Goal: Task Accomplishment & Management: Manage account settings

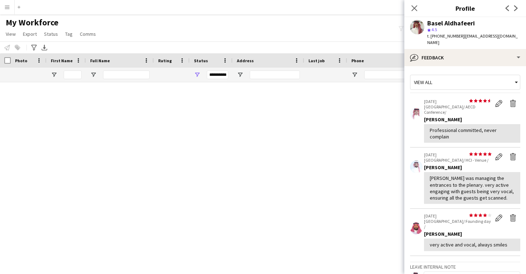
scroll to position [7247, 0]
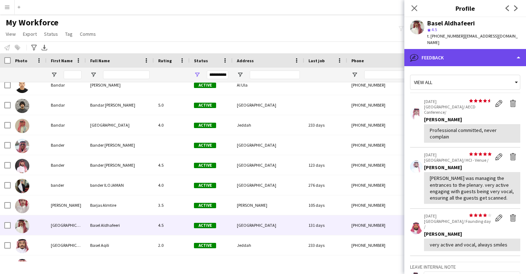
click at [439, 53] on div "bubble-pencil Feedback" at bounding box center [466, 57] width 122 height 17
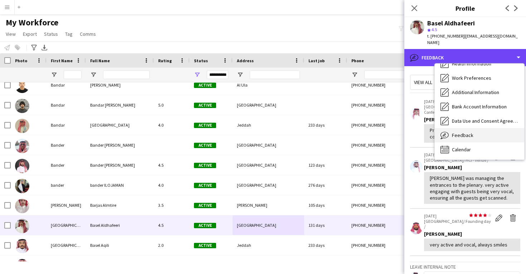
scroll to position [82, 0]
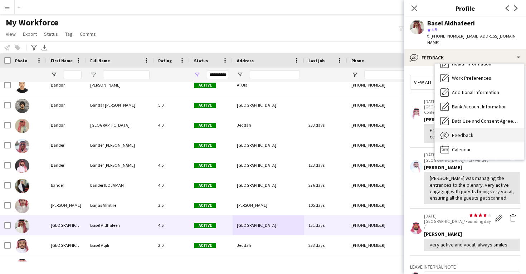
click at [462, 132] on span "Feedback" at bounding box center [462, 135] width 21 height 6
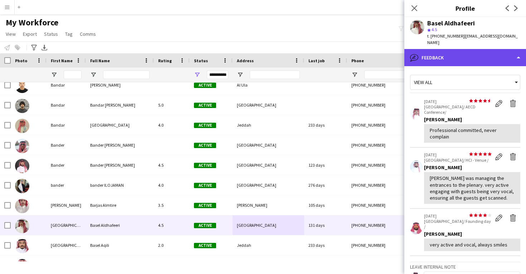
click at [452, 49] on div "bubble-pencil Feedback" at bounding box center [466, 57] width 122 height 17
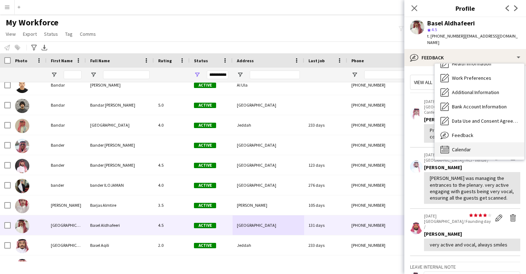
click at [473, 145] on div "Calendar Calendar" at bounding box center [480, 150] width 90 height 14
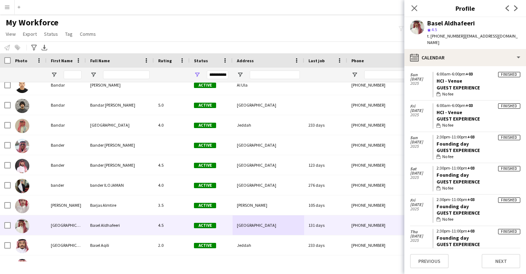
scroll to position [211, 0]
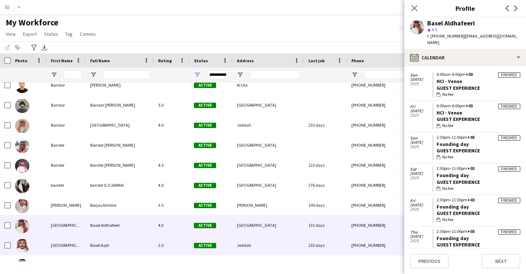
click at [244, 242] on div "Jeddah" at bounding box center [269, 246] width 72 height 20
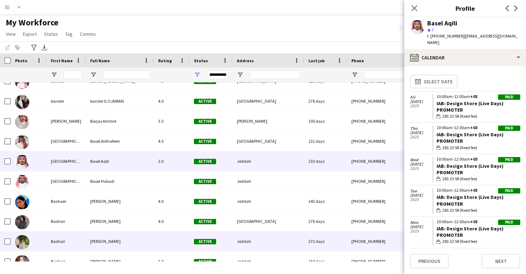
scroll to position [7331, 0]
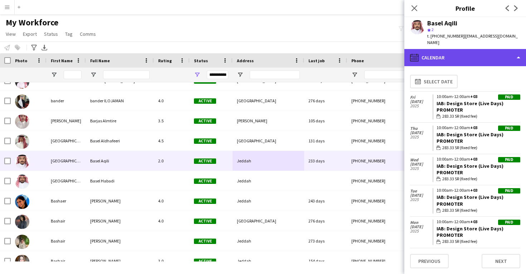
click at [442, 54] on div "calendar-full Calendar" at bounding box center [466, 57] width 122 height 17
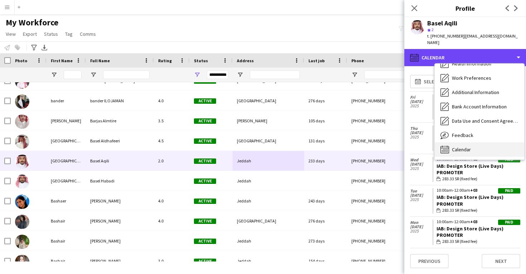
scroll to position [82, 0]
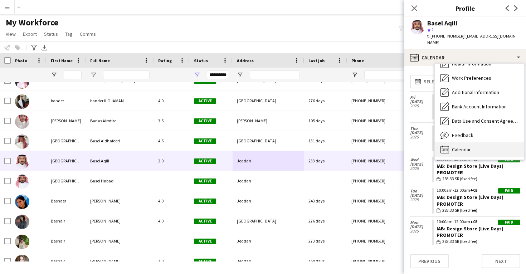
click at [460, 146] on span "Calendar" at bounding box center [461, 149] width 19 height 6
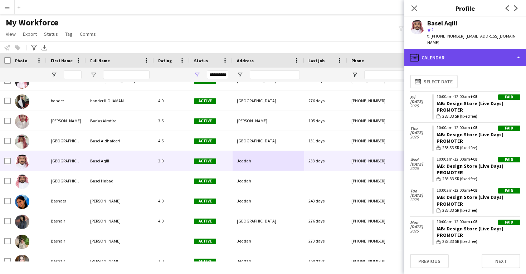
click at [448, 53] on div "calendar-full Calendar" at bounding box center [466, 57] width 122 height 17
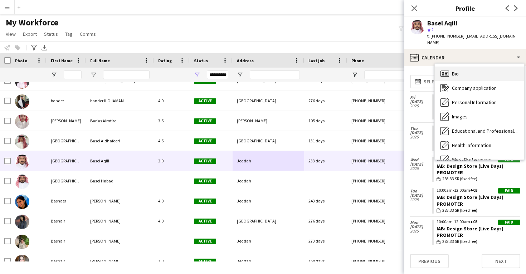
click at [458, 71] on div "Bio Bio" at bounding box center [480, 74] width 90 height 14
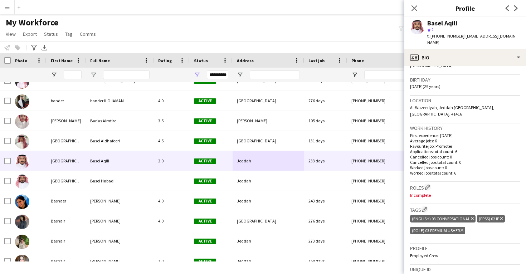
scroll to position [136, 0]
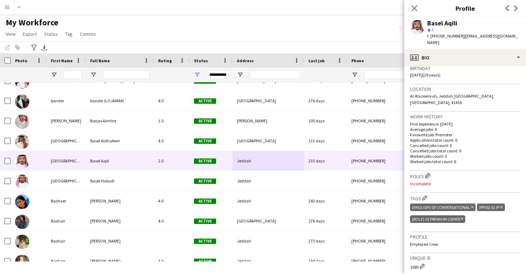
click at [430, 173] on app-icon "Edit crew company roles" at bounding box center [427, 175] width 5 height 5
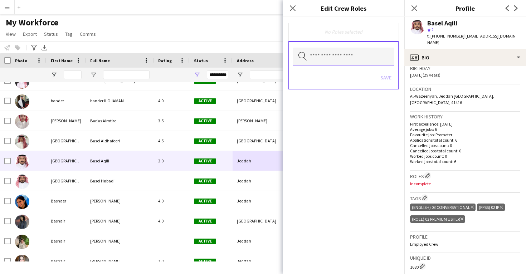
click at [352, 56] on input "text" at bounding box center [344, 57] width 102 height 18
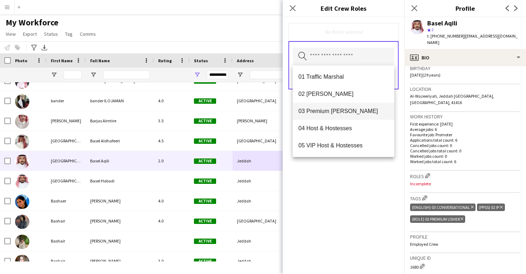
click at [343, 115] on span "03 Premium Usher" at bounding box center [344, 111] width 90 height 7
click at [343, 196] on div "03 Premium Usher Remove Search by role type Save" at bounding box center [344, 145] width 122 height 257
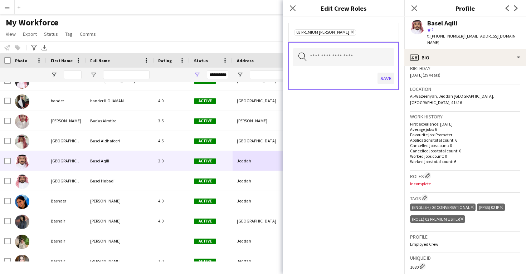
click at [384, 78] on button "Save" at bounding box center [386, 78] width 17 height 11
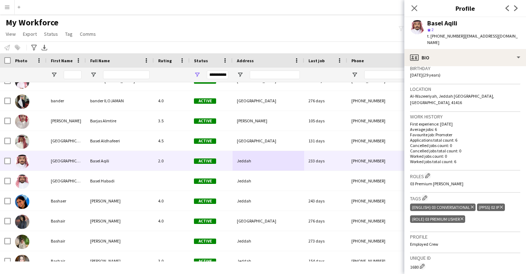
click at [439, 23] on div "Basel Aqili" at bounding box center [443, 23] width 30 height 6
copy div "Basel Aqili"
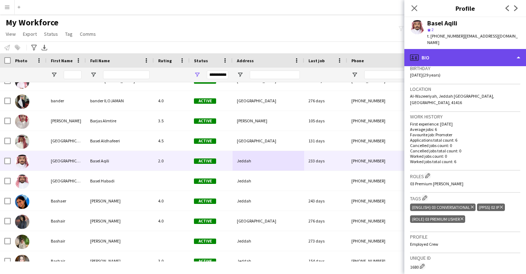
click at [453, 59] on div "profile Bio" at bounding box center [466, 57] width 122 height 17
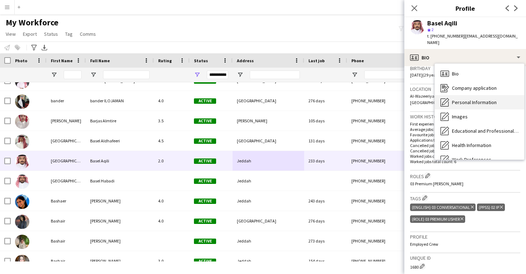
click at [458, 95] on div "Personal Information Personal Information" at bounding box center [480, 102] width 90 height 14
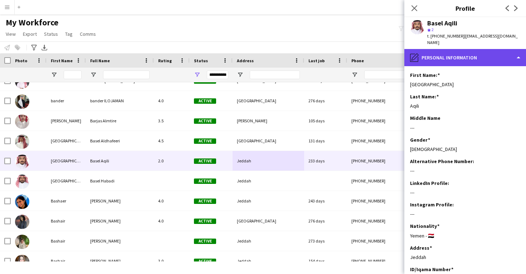
click at [449, 49] on div "pencil4 Personal Information" at bounding box center [466, 57] width 122 height 17
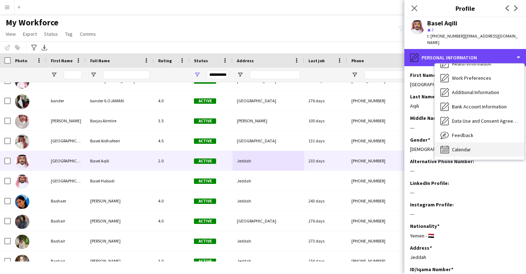
scroll to position [82, 0]
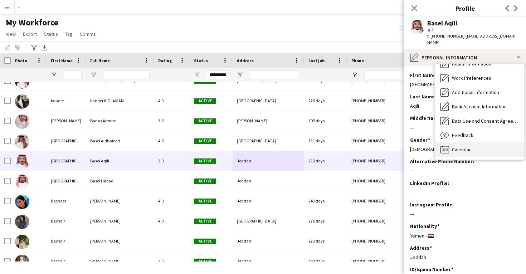
click at [456, 146] on span "Calendar" at bounding box center [461, 149] width 19 height 6
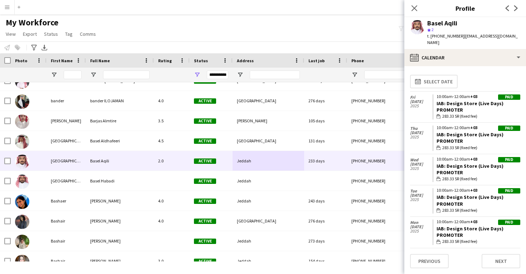
drag, startPoint x: 501, startPoint y: 96, endPoint x: 436, endPoint y: 95, distance: 64.8
click at [436, 95] on app-crew-calendar-job-card "Paid 10:00am-12:00am +03 IAB: Design Store (Live Days) Promoter wallet 283.33 S…" at bounding box center [477, 107] width 88 height 25
copy link "IAB: Design Store (Live Days)"
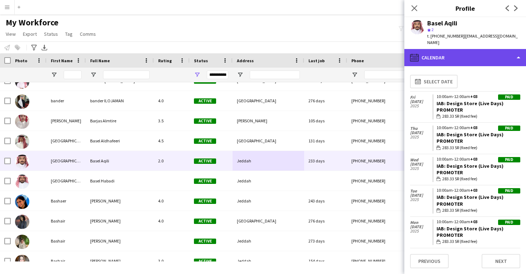
click at [463, 49] on div "calendar-full Calendar" at bounding box center [466, 57] width 122 height 17
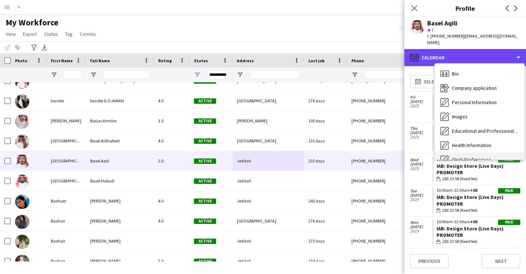
scroll to position [0, 0]
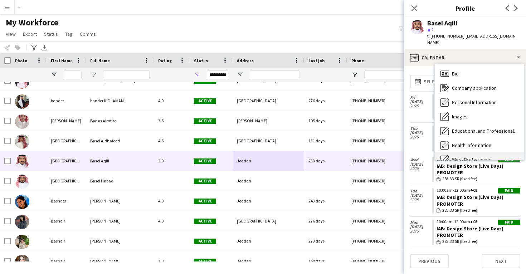
click at [463, 67] on div "Bio Bio" at bounding box center [480, 74] width 90 height 14
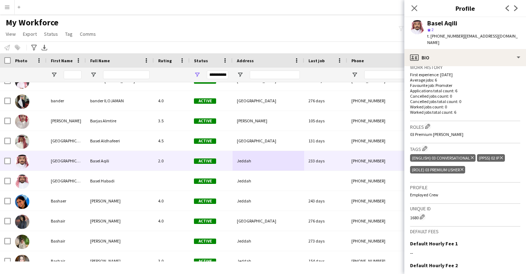
scroll to position [188, 0]
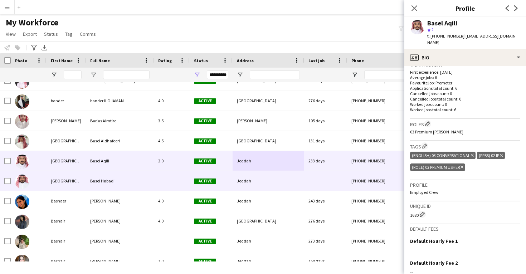
click at [324, 179] on div at bounding box center [325, 181] width 43 height 20
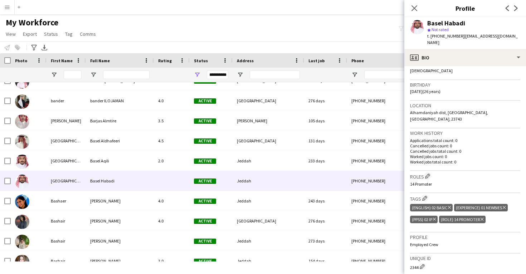
scroll to position [123, 0]
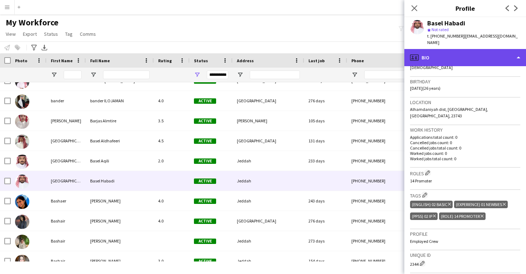
click at [448, 49] on div "profile Bio" at bounding box center [466, 57] width 122 height 17
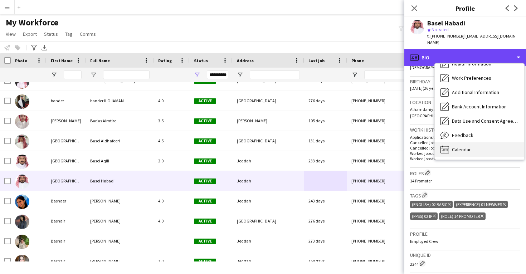
scroll to position [82, 0]
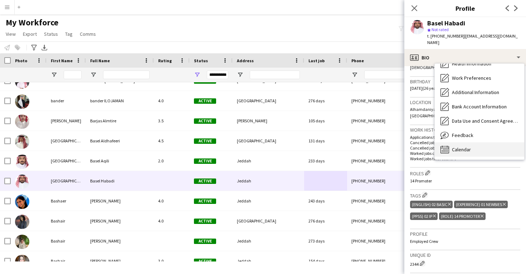
click at [466, 143] on div "Calendar Calendar" at bounding box center [480, 150] width 90 height 14
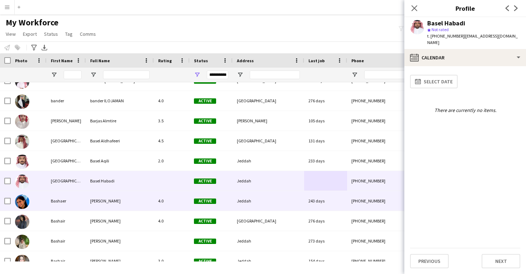
click at [335, 203] on div "243 days" at bounding box center [325, 201] width 43 height 20
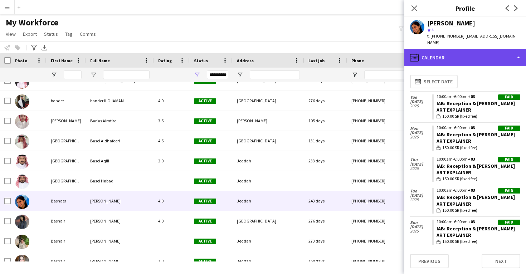
click at [459, 49] on div "calendar-full Calendar" at bounding box center [466, 57] width 122 height 17
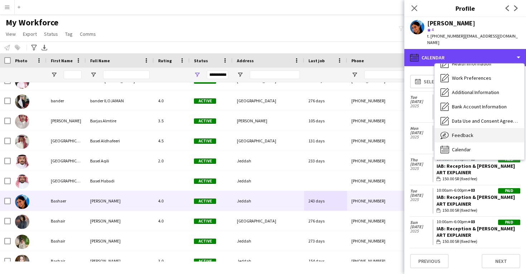
scroll to position [82, 0]
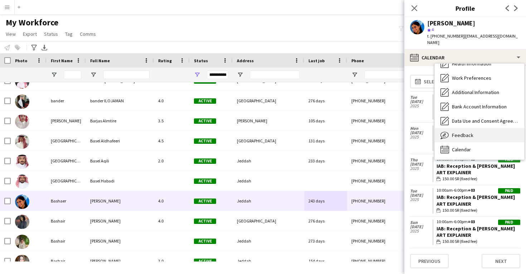
click at [465, 132] on span "Feedback" at bounding box center [462, 135] width 21 height 6
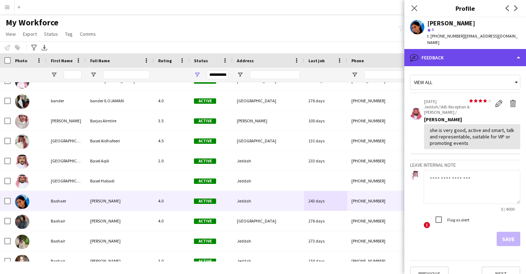
click at [445, 50] on div "bubble-pencil Feedback" at bounding box center [466, 57] width 122 height 17
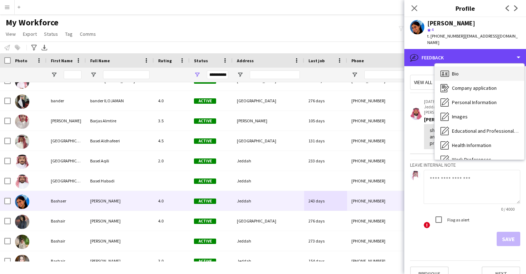
scroll to position [0, 0]
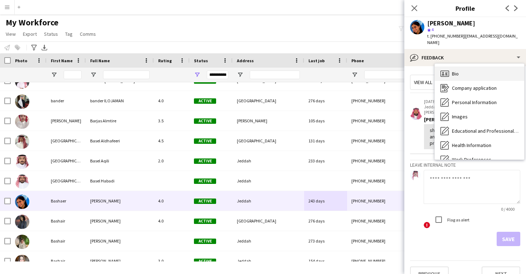
click at [456, 71] on span "Bio" at bounding box center [455, 74] width 7 height 6
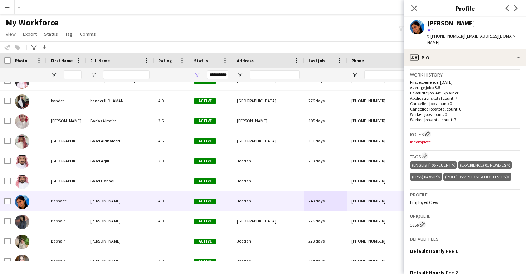
scroll to position [173, 0]
click at [426, 131] on app-icon "Edit crew company roles" at bounding box center [427, 133] width 5 height 5
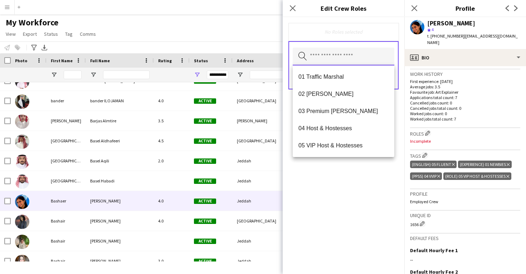
click at [337, 60] on input "text" at bounding box center [344, 57] width 102 height 18
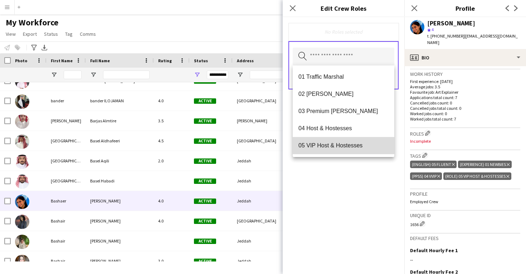
click at [326, 140] on mat-option "05 VIP Host & Hostesses" at bounding box center [344, 145] width 102 height 17
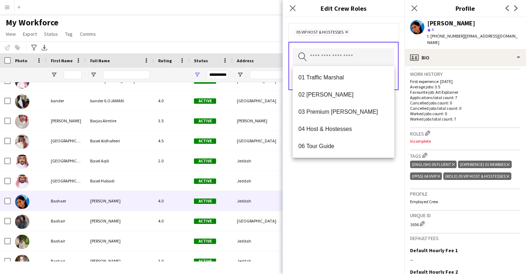
click at [334, 203] on div "05 VIP Host & Hostesses Remove Search by role type Save" at bounding box center [344, 145] width 122 height 257
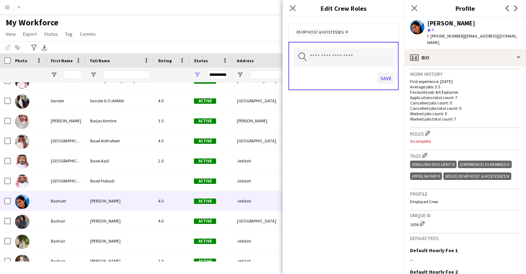
click at [383, 81] on button "Save" at bounding box center [386, 78] width 17 height 11
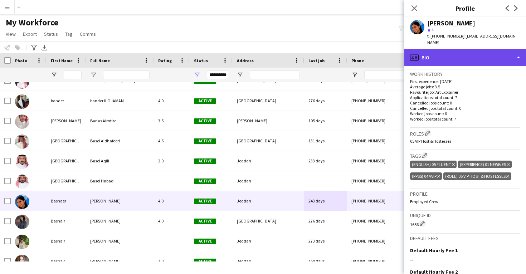
click at [460, 50] on div "profile Bio" at bounding box center [466, 57] width 122 height 17
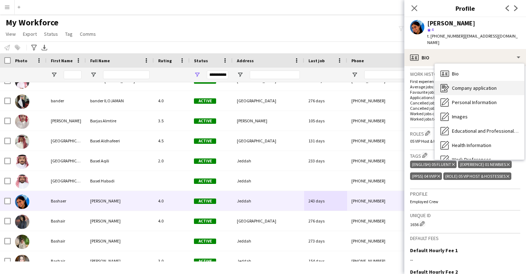
click at [463, 81] on div "Company application Company application" at bounding box center [480, 88] width 90 height 14
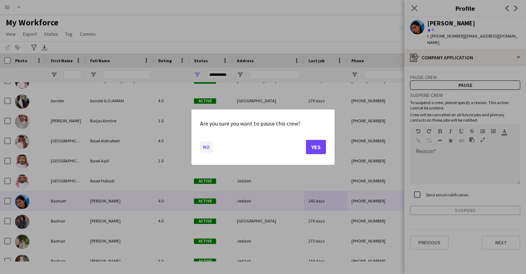
click at [209, 148] on button "No" at bounding box center [206, 146] width 13 height 11
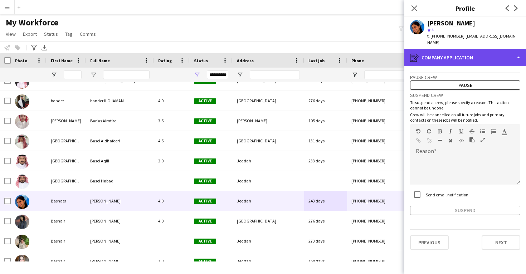
click at [457, 54] on div "register Company application" at bounding box center [466, 57] width 122 height 17
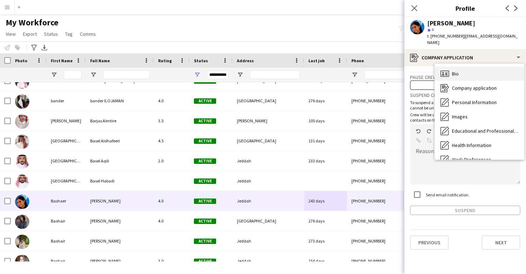
click at [466, 72] on div "Bio Bio" at bounding box center [480, 74] width 90 height 14
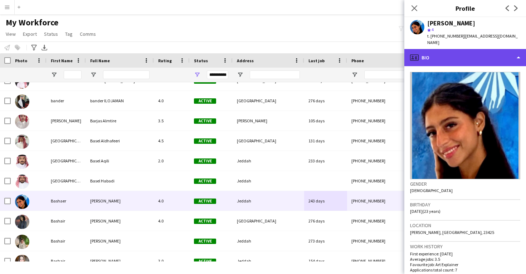
click at [466, 49] on div "profile Bio" at bounding box center [466, 57] width 122 height 17
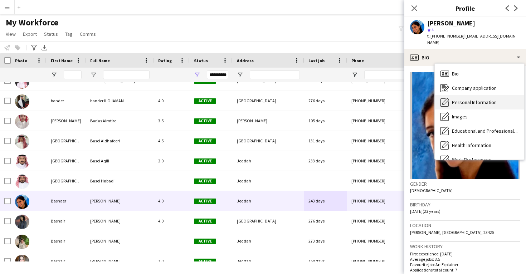
click at [468, 100] on div "Personal Information Personal Information" at bounding box center [480, 102] width 90 height 14
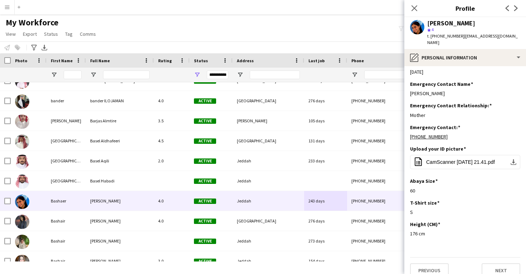
scroll to position [272, 0]
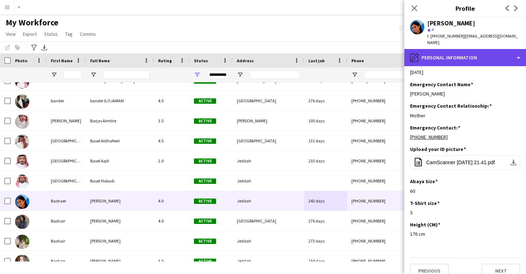
click at [469, 57] on div "pencil4 Personal Information" at bounding box center [466, 57] width 122 height 17
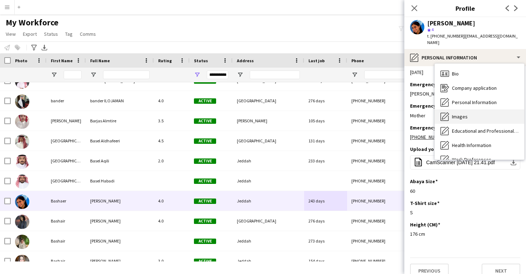
click at [469, 112] on div "Images Images" at bounding box center [480, 117] width 90 height 14
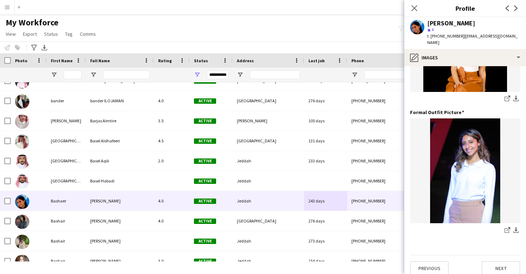
scroll to position [226, 0]
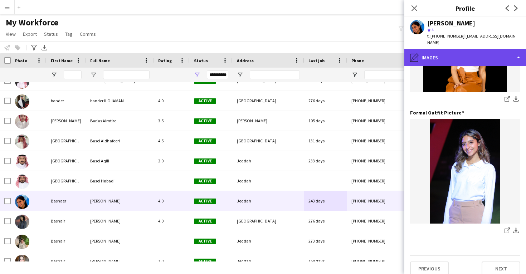
click at [471, 49] on div "pencil4 Images" at bounding box center [466, 57] width 122 height 17
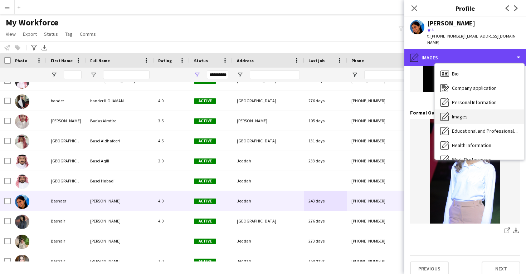
scroll to position [0, 0]
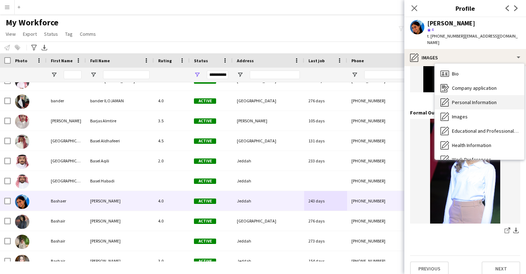
click at [468, 99] on span "Personal Information" at bounding box center [474, 102] width 45 height 6
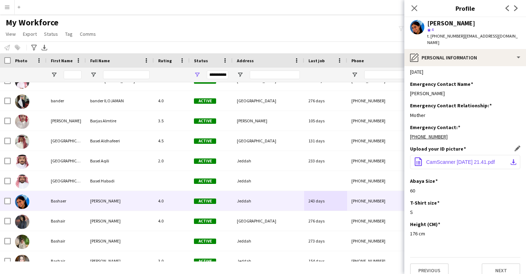
scroll to position [272, 0]
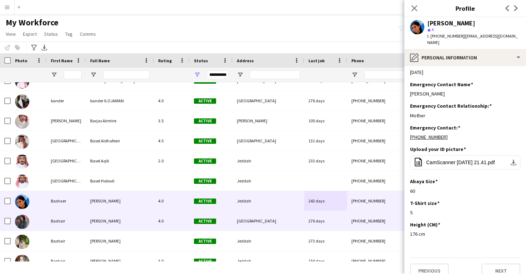
click at [259, 225] on div "Riyadh" at bounding box center [269, 221] width 72 height 20
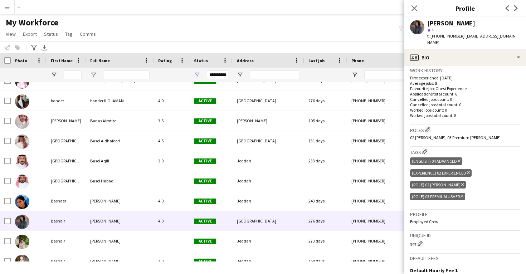
scroll to position [185, 0]
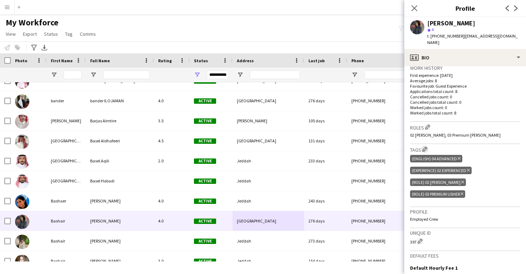
click at [425, 147] on app-icon "Edit crew company tags" at bounding box center [425, 149] width 5 height 5
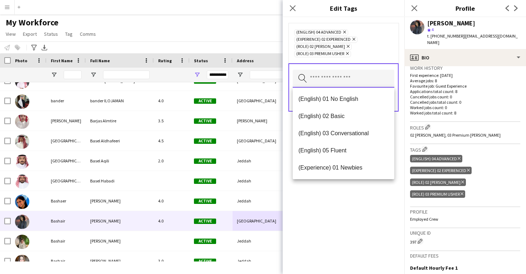
click at [335, 79] on input "text" at bounding box center [344, 79] width 102 height 18
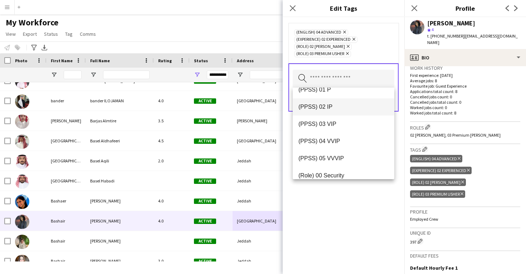
click at [338, 106] on span "(PPSS) 02 IP" at bounding box center [344, 106] width 90 height 7
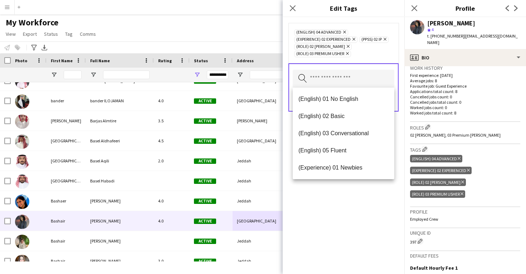
click at [327, 204] on div "(English) 04 Advanced Remove (Experience) 02 Experienced Remove (PPSS) 02 IP Re…" at bounding box center [344, 145] width 122 height 257
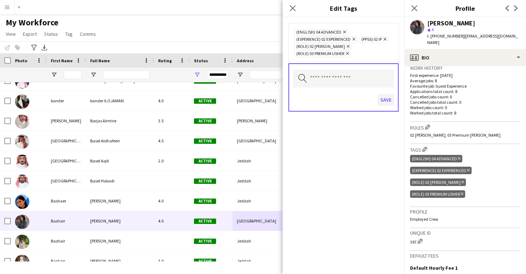
click at [384, 102] on button "Save" at bounding box center [386, 99] width 17 height 11
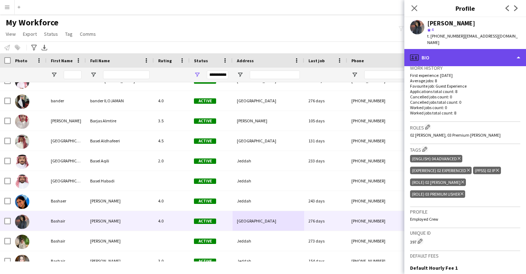
click at [458, 49] on div "profile Bio" at bounding box center [466, 57] width 122 height 17
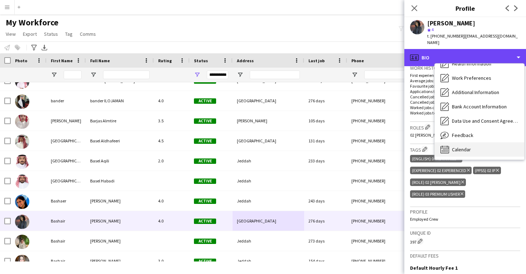
scroll to position [0, 0]
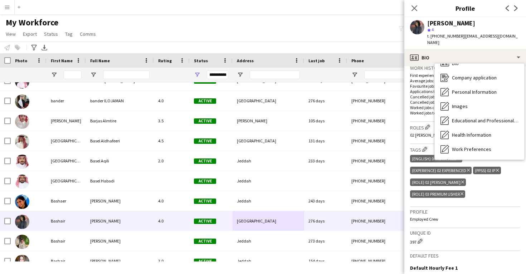
click at [463, 214] on div "Calendar Calendar" at bounding box center [480, 221] width 90 height 14
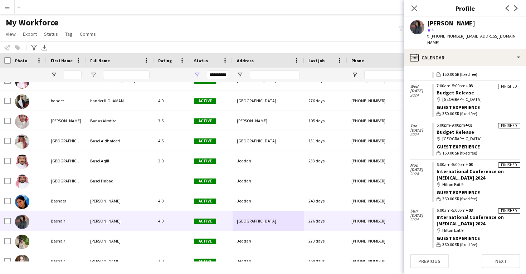
scroll to position [247, 0]
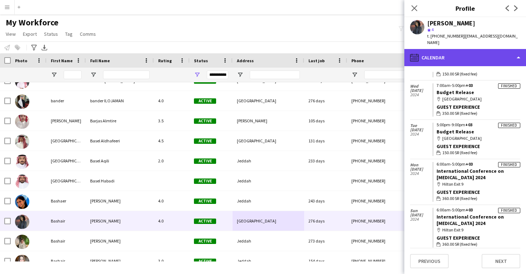
click at [446, 54] on div "calendar-full Calendar" at bounding box center [466, 57] width 122 height 17
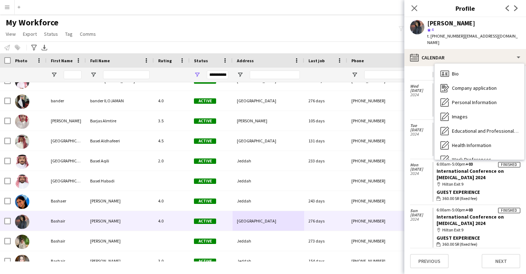
click at [457, 210] on div "Feedback Feedback" at bounding box center [480, 217] width 90 height 14
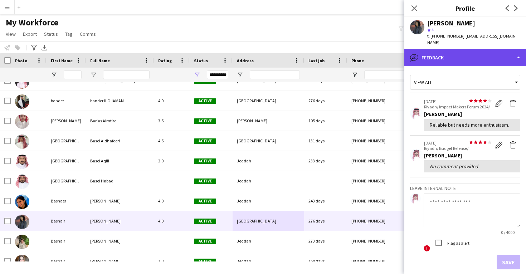
click at [456, 49] on div "bubble-pencil Feedback" at bounding box center [466, 57] width 122 height 17
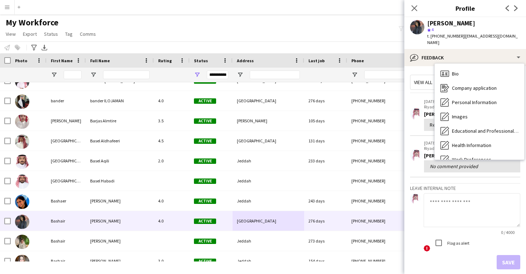
click at [465, 210] on div "Feedback Feedback" at bounding box center [480, 217] width 90 height 14
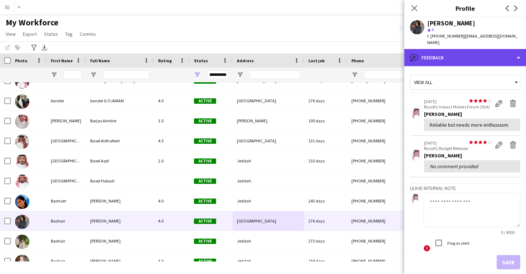
click at [458, 54] on div "bubble-pencil Feedback" at bounding box center [466, 57] width 122 height 17
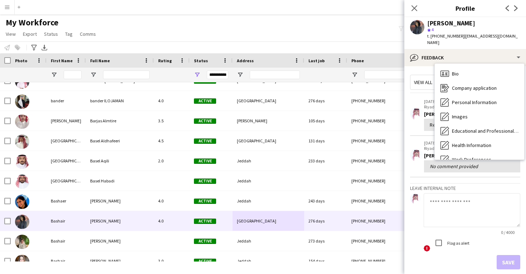
click at [459, 228] on span "Calendar" at bounding box center [461, 231] width 19 height 6
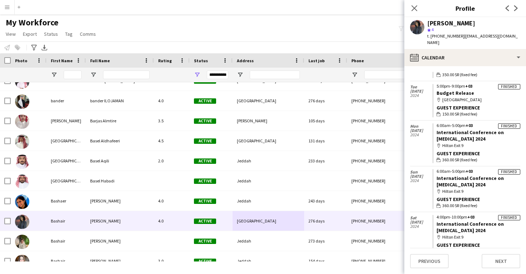
scroll to position [285, 0]
drag, startPoint x: 493, startPoint y: 176, endPoint x: 437, endPoint y: 168, distance: 56.7
click at [437, 170] on app-crew-calendar-job-card "Finished 6:00am-5:00pm +03 International Conference on Conjoined Twins 2024 map…" at bounding box center [477, 190] width 88 height 40
copy link "International Conference on Conjoined Twins 2024"
drag, startPoint x: 482, startPoint y: 23, endPoint x: 427, endPoint y: 22, distance: 55.2
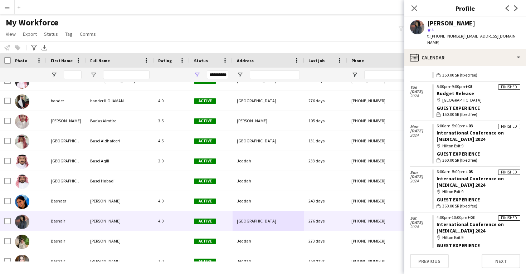
click at [427, 22] on div "Bashair AlQurashi star 4 t. +966531316036 | bmq971@gmail.com" at bounding box center [466, 33] width 122 height 32
copy div "Bashair AlQurashi"
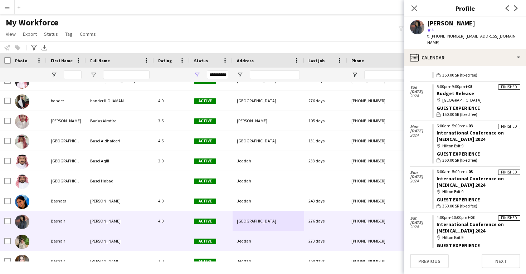
click at [196, 240] on span "Active" at bounding box center [205, 241] width 22 height 5
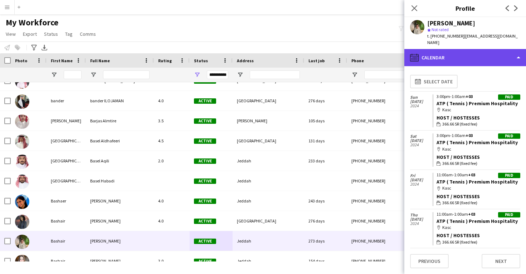
click at [453, 51] on div "calendar-full Calendar" at bounding box center [466, 57] width 122 height 17
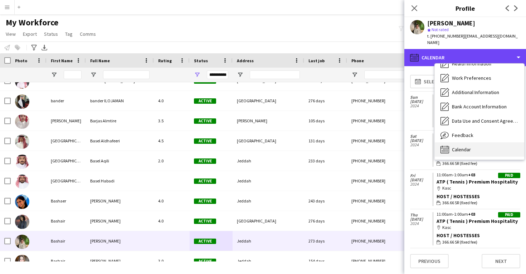
scroll to position [82, 0]
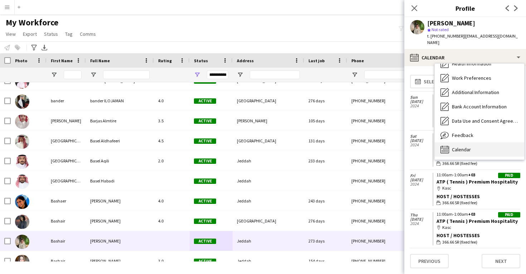
click at [465, 146] on span "Calendar" at bounding box center [461, 149] width 19 height 6
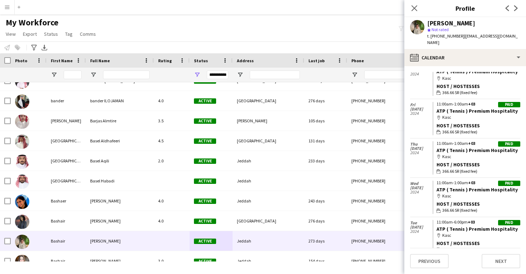
scroll to position [71, 0]
click at [459, 108] on link "ATP ( Tennis ) Premium Hospitality" at bounding box center [477, 111] width 81 height 6
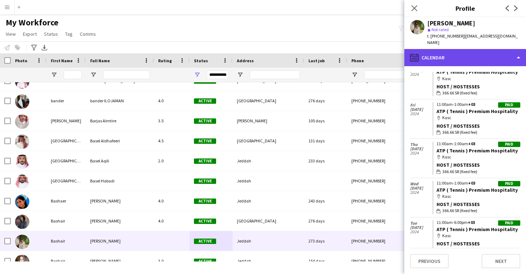
click at [439, 49] on div "calendar-full Calendar" at bounding box center [466, 57] width 122 height 17
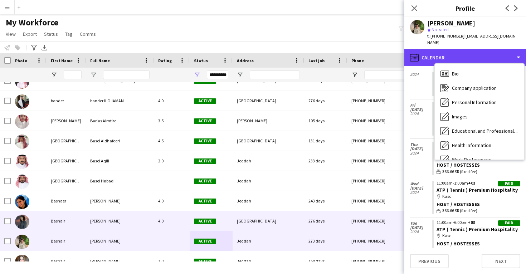
scroll to position [0, 0]
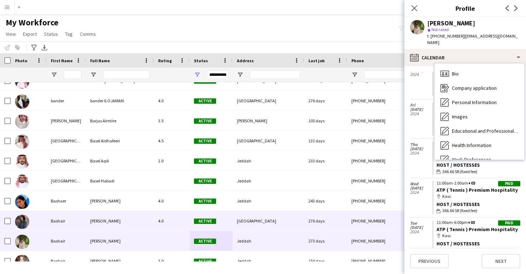
click at [247, 226] on div "Riyadh" at bounding box center [269, 221] width 72 height 20
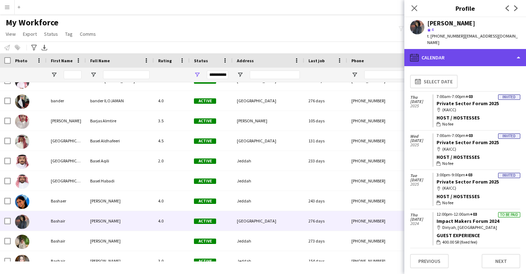
click at [478, 49] on div "calendar-full Calendar" at bounding box center [466, 57] width 122 height 17
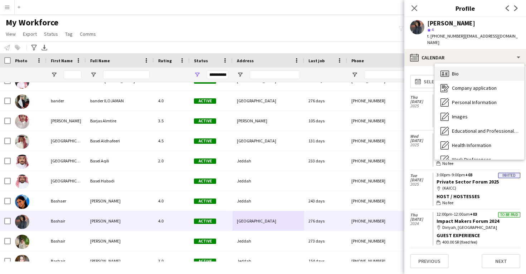
click at [478, 67] on div "Bio Bio" at bounding box center [480, 74] width 90 height 14
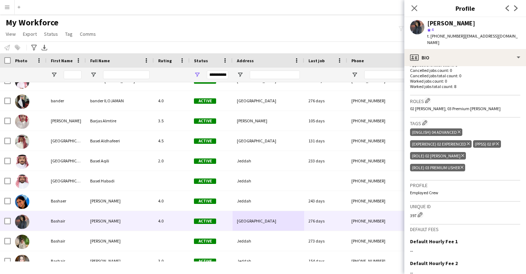
scroll to position [223, 0]
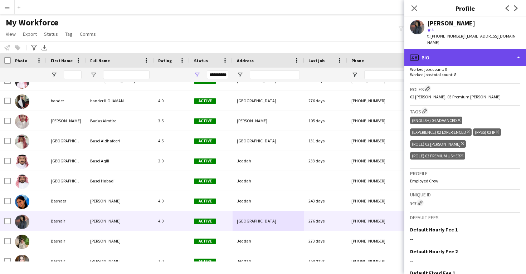
click at [453, 53] on div "profile Bio" at bounding box center [466, 57] width 122 height 17
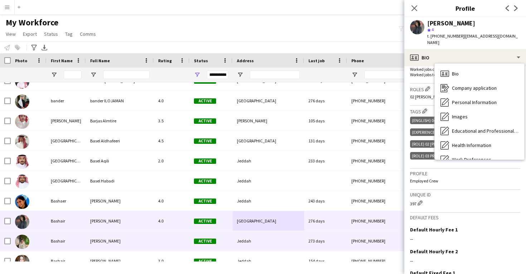
click at [284, 240] on div "Jeddah" at bounding box center [269, 241] width 72 height 20
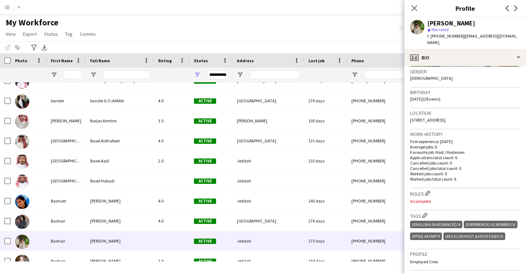
scroll to position [114, 0]
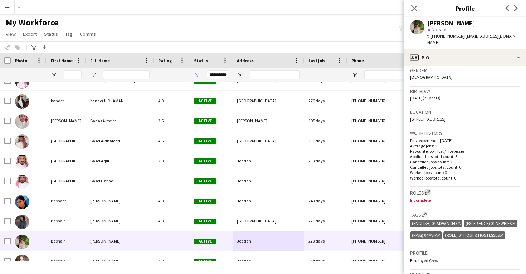
click at [429, 190] on app-icon "Edit crew company roles" at bounding box center [427, 192] width 5 height 5
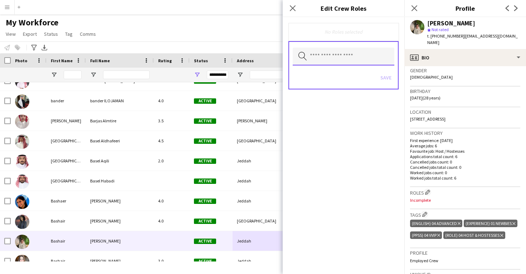
click at [352, 57] on input "text" at bounding box center [344, 57] width 102 height 18
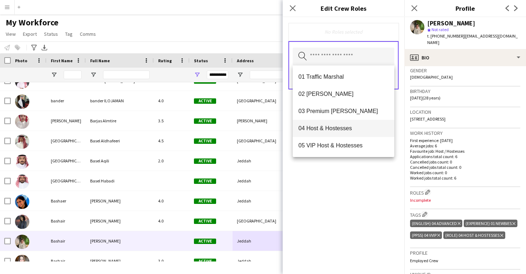
click at [337, 130] on span "04 Host & Hostesses" at bounding box center [344, 128] width 90 height 7
click at [342, 207] on div "04 Host & Hostesses Remove Search by role type Save" at bounding box center [344, 145] width 122 height 257
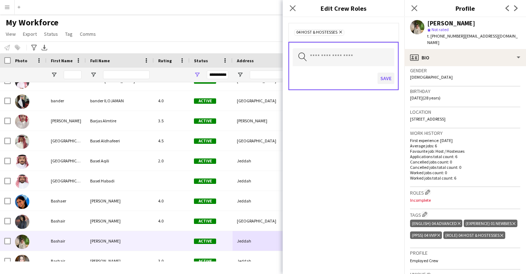
click at [385, 82] on button "Save" at bounding box center [386, 78] width 17 height 11
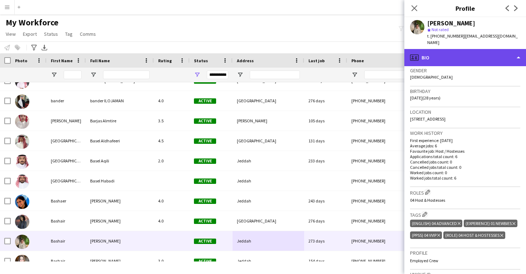
click at [440, 49] on div "profile Bio" at bounding box center [466, 57] width 122 height 17
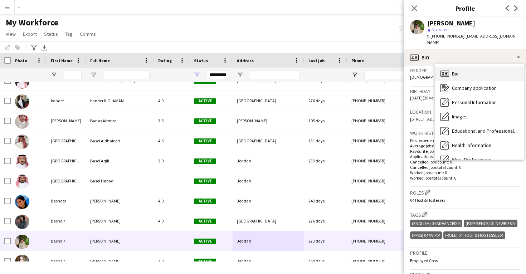
click at [445, 69] on icon "Bio" at bounding box center [445, 73] width 9 height 9
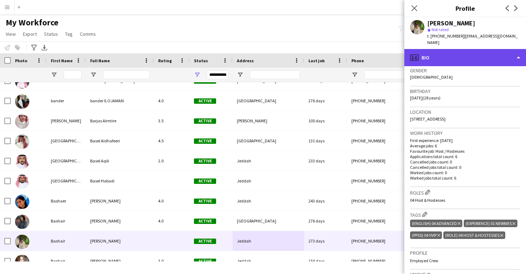
click at [443, 53] on div "profile Bio" at bounding box center [466, 57] width 122 height 17
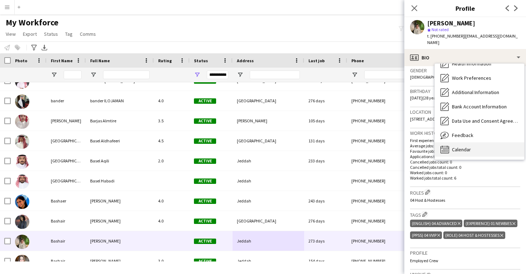
scroll to position [82, 0]
click at [457, 143] on div "Calendar Calendar" at bounding box center [480, 150] width 90 height 14
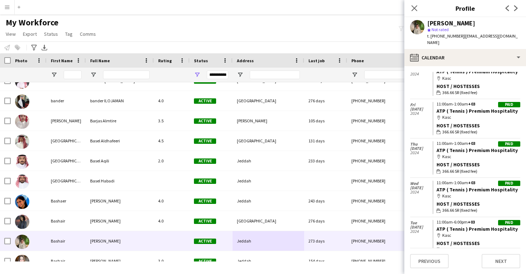
scroll to position [71, 0]
click at [468, 108] on link "ATP ( Tennis ) Premium Hospitality" at bounding box center [477, 111] width 81 height 6
drag, startPoint x: 515, startPoint y: 105, endPoint x: 436, endPoint y: 105, distance: 78.4
click at [436, 105] on app-crew-calendar-job-card "Paid 11:00am-1:00am +03 ATP ( Tennis ) Premium Hospitality map-marker Kasc Host…" at bounding box center [477, 118] width 88 height 33
copy link "ATP ( Tennis ) Premium Hospitality"
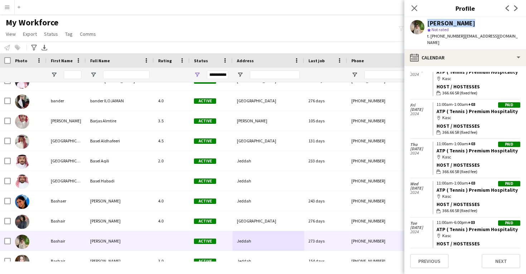
drag, startPoint x: 468, startPoint y: 24, endPoint x: 425, endPoint y: 23, distance: 42.6
click at [425, 23] on div "Bashair Bana star Not rated t. +966566859665 | bashairr.33@hotmail.com" at bounding box center [466, 33] width 122 height 32
copy div "[PERSON_NAME]"
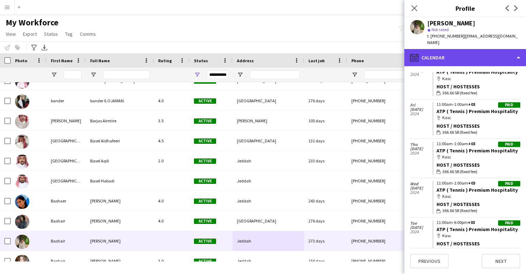
click at [434, 50] on div "calendar-full Calendar" at bounding box center [466, 57] width 122 height 17
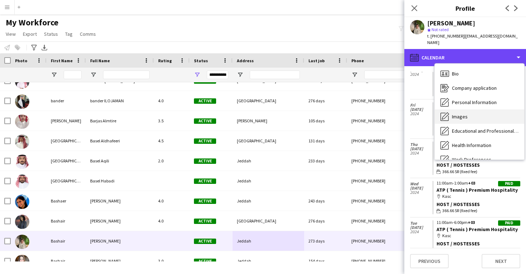
scroll to position [0, 0]
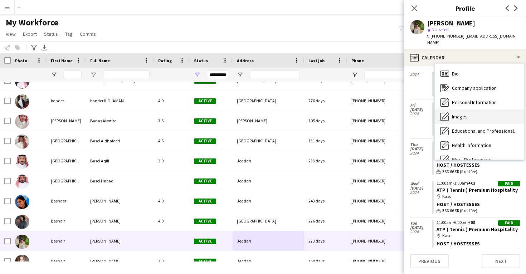
click at [457, 110] on div "Images Images" at bounding box center [480, 117] width 90 height 14
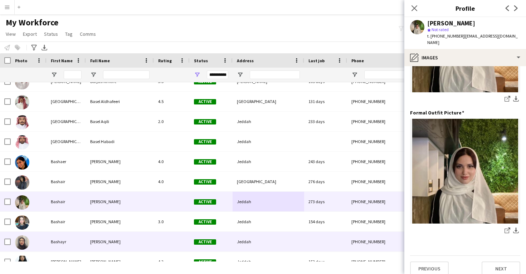
scroll to position [7371, 0]
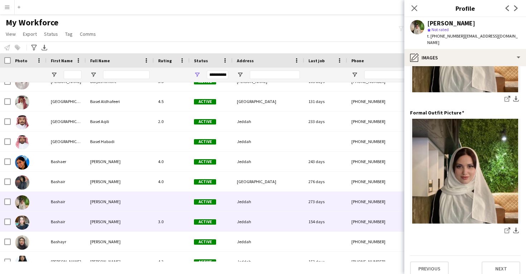
click at [149, 222] on div "Bashair Ishaq" at bounding box center [120, 222] width 68 height 20
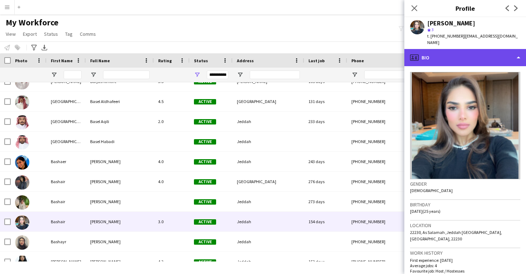
click at [488, 49] on div "profile Bio" at bounding box center [466, 57] width 122 height 17
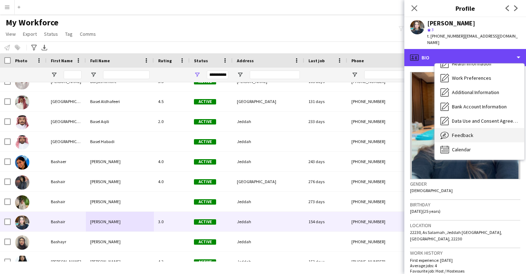
scroll to position [82, 0]
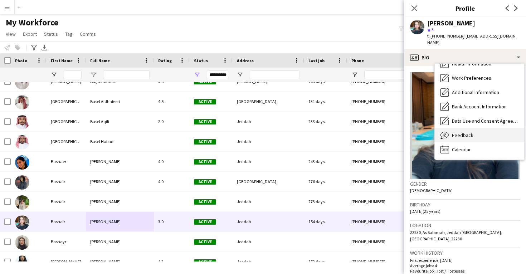
click at [477, 128] on div "Feedback Feedback" at bounding box center [480, 135] width 90 height 14
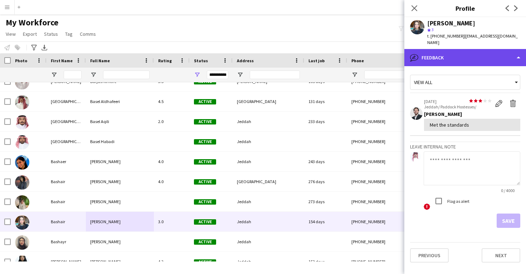
click at [466, 59] on div "bubble-pencil Feedback" at bounding box center [466, 57] width 122 height 17
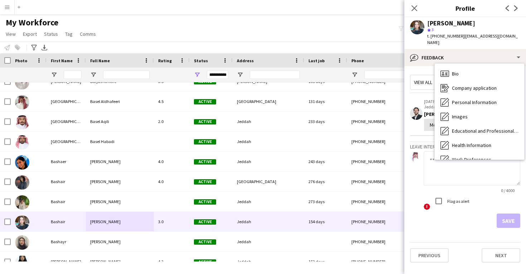
click at [465, 228] on span "Calendar" at bounding box center [461, 231] width 19 height 6
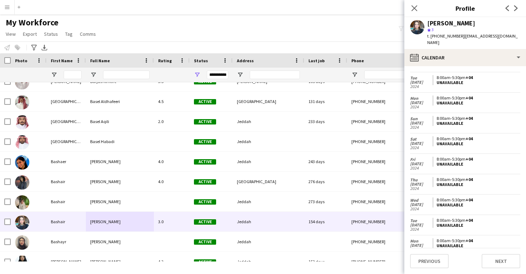
scroll to position [931, 0]
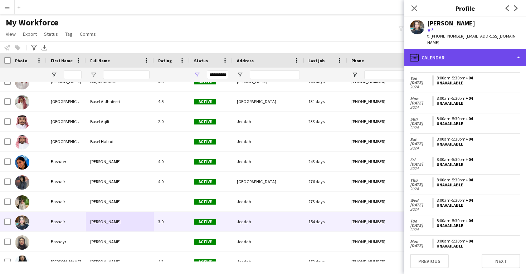
click at [450, 49] on div "calendar-full Calendar" at bounding box center [466, 57] width 122 height 17
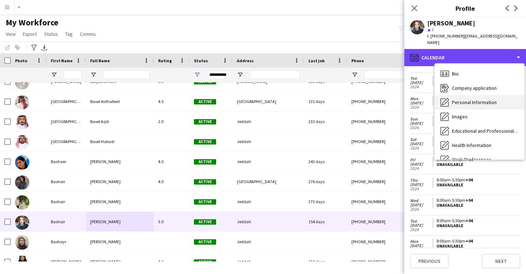
scroll to position [0, 0]
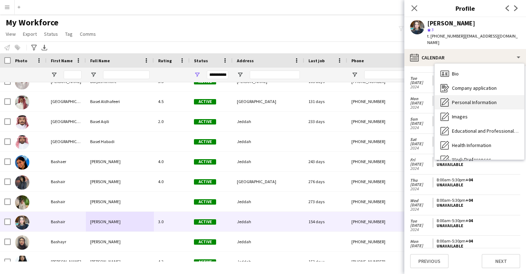
click at [467, 99] on span "Personal Information" at bounding box center [474, 102] width 45 height 6
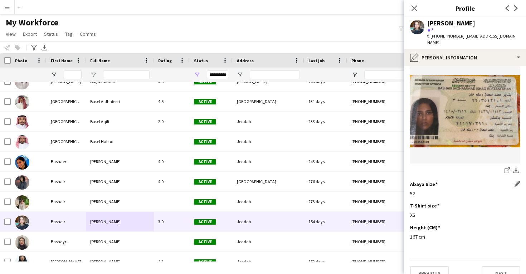
scroll to position [368, 0]
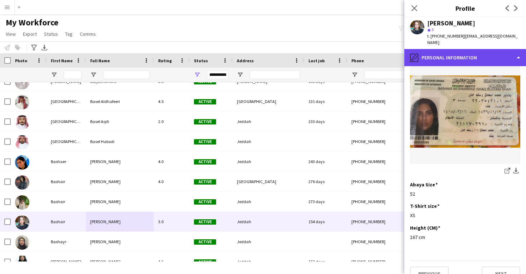
click at [472, 54] on div "pencil4 Personal Information" at bounding box center [466, 57] width 122 height 17
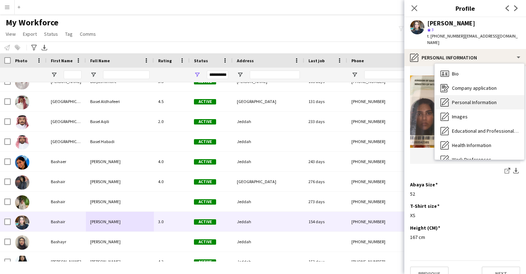
click at [474, 99] on span "Personal Information" at bounding box center [474, 102] width 45 height 6
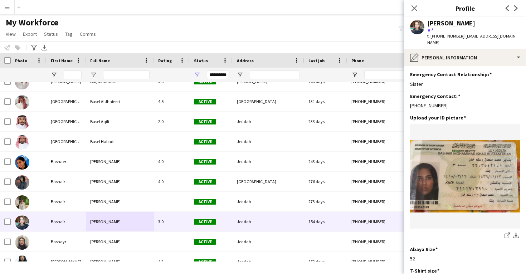
scroll to position [332, 0]
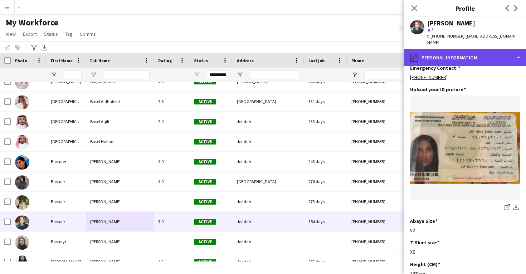
click at [466, 49] on div "pencil4 Personal Information" at bounding box center [466, 57] width 122 height 17
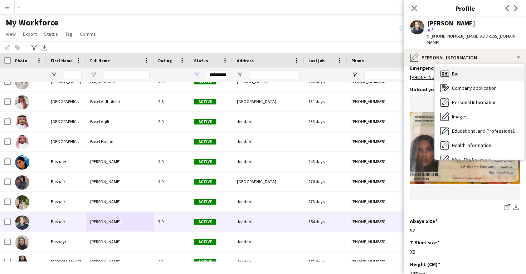
click at [468, 70] on div "Bio Bio" at bounding box center [480, 74] width 90 height 14
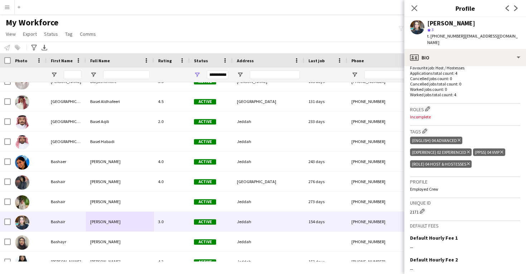
scroll to position [204, 0]
click at [427, 106] on app-icon "Edit crew company roles" at bounding box center [427, 108] width 5 height 5
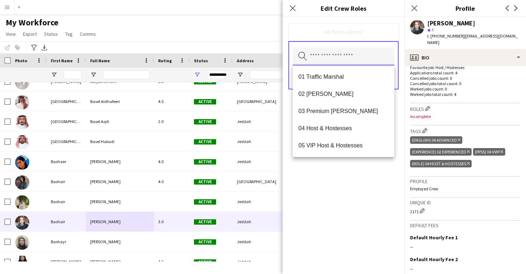
click at [358, 56] on input "text" at bounding box center [344, 57] width 102 height 18
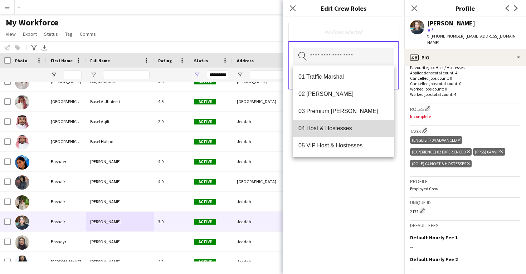
click at [343, 126] on span "04 Host & Hostesses" at bounding box center [344, 128] width 90 height 7
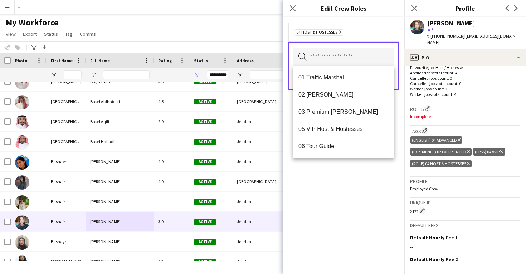
click at [341, 201] on div "04 Host & Hostesses Remove Search by role type Save" at bounding box center [344, 145] width 122 height 257
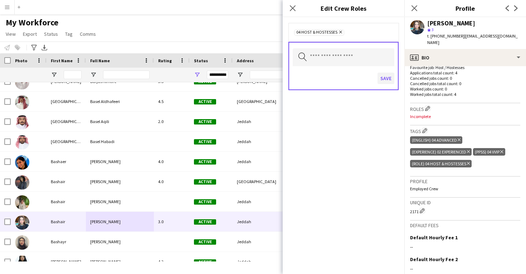
click at [389, 75] on button "Save" at bounding box center [386, 78] width 17 height 11
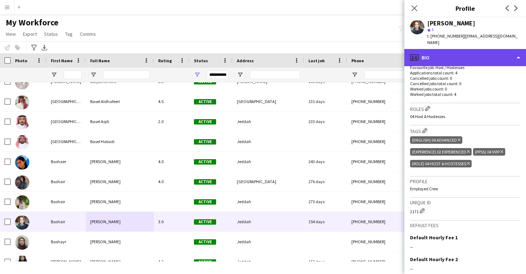
click at [455, 49] on div "profile Bio" at bounding box center [466, 57] width 122 height 17
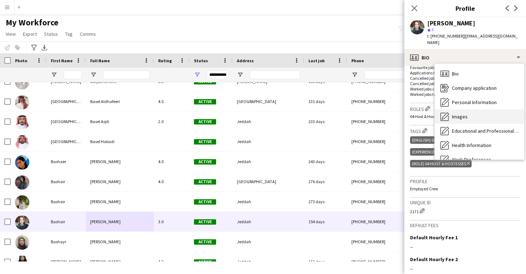
click at [457, 110] on div "Images Images" at bounding box center [480, 117] width 90 height 14
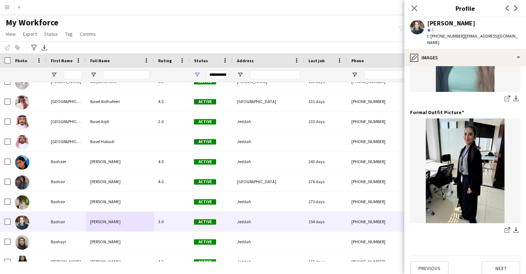
scroll to position [226, 0]
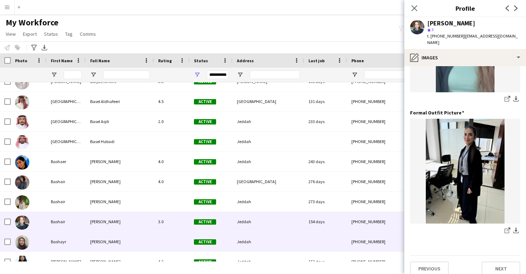
click at [315, 242] on div at bounding box center [325, 242] width 43 height 20
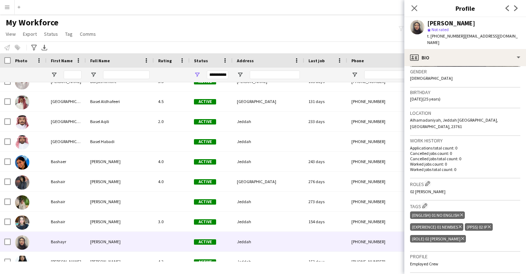
scroll to position [113, 0]
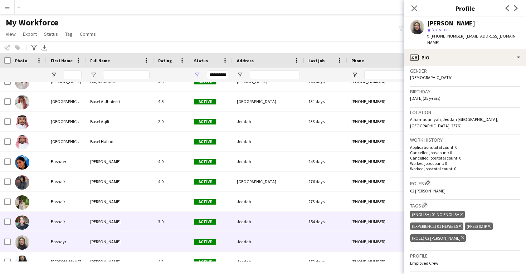
click at [334, 214] on div "154 days" at bounding box center [325, 222] width 43 height 20
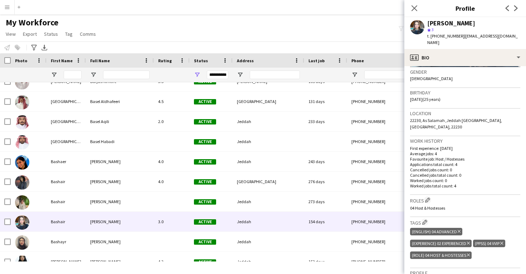
scroll to position [122, 0]
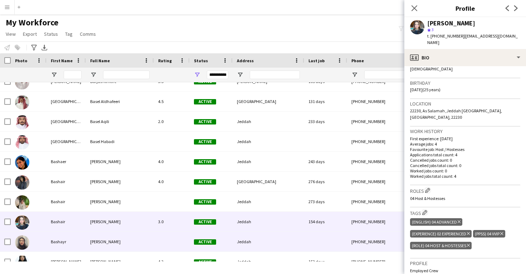
click at [357, 240] on div "+966568239488" at bounding box center [393, 242] width 92 height 20
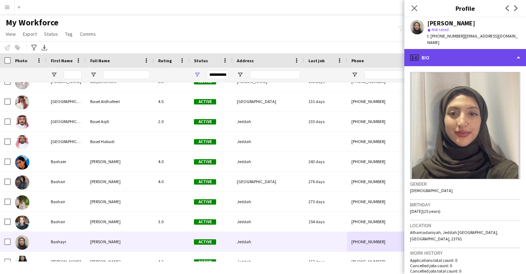
click at [458, 53] on div "profile Bio" at bounding box center [466, 57] width 122 height 17
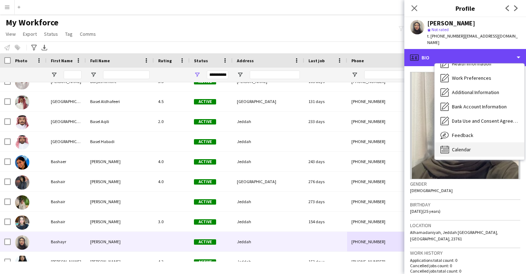
scroll to position [82, 0]
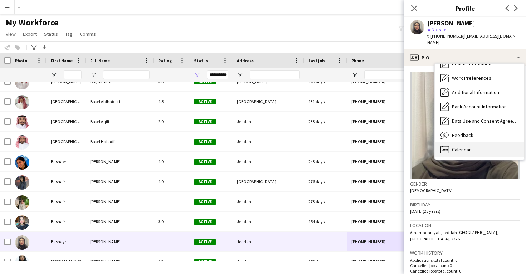
click at [471, 143] on div "Calendar Calendar" at bounding box center [480, 150] width 90 height 14
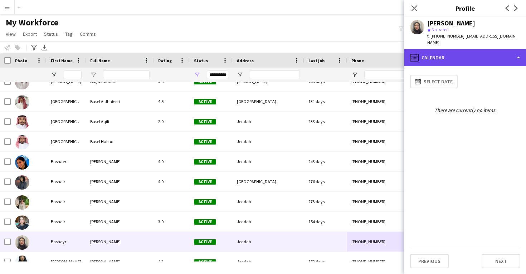
click at [459, 56] on div "calendar-full Calendar" at bounding box center [466, 57] width 122 height 17
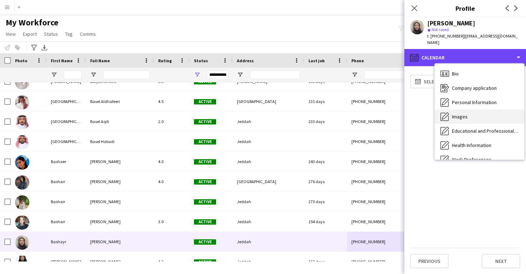
scroll to position [0, 0]
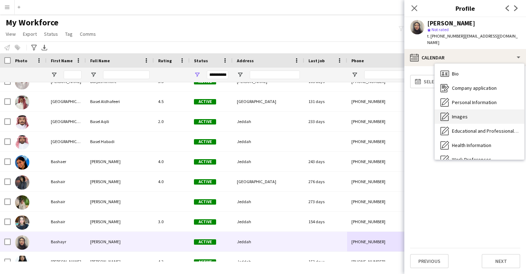
click at [464, 114] on span "Images" at bounding box center [460, 117] width 16 height 6
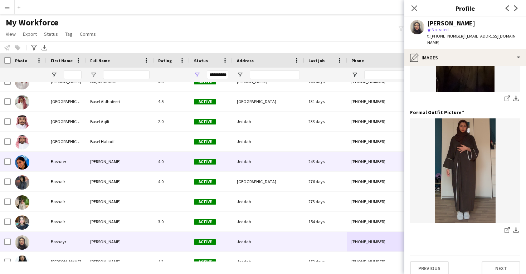
scroll to position [226, 0]
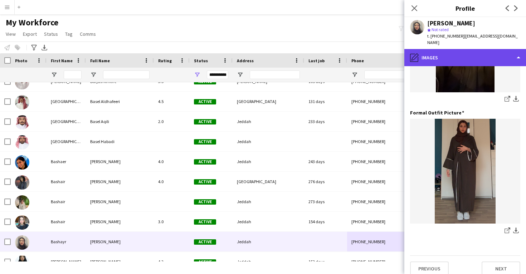
click at [464, 55] on div "pencil4 Images" at bounding box center [466, 57] width 122 height 17
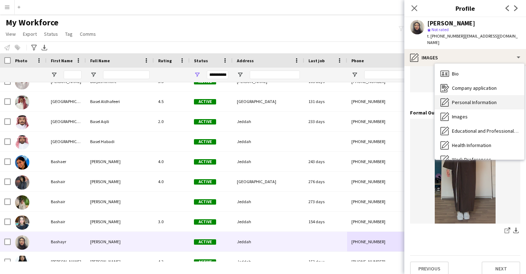
click at [470, 99] on span "Personal Information" at bounding box center [474, 102] width 45 height 6
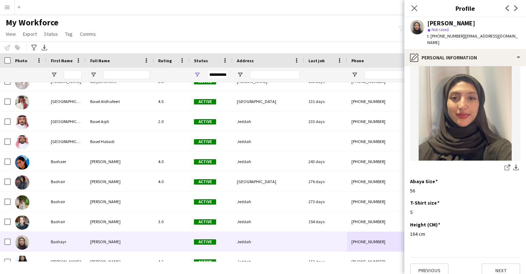
scroll to position [371, 0]
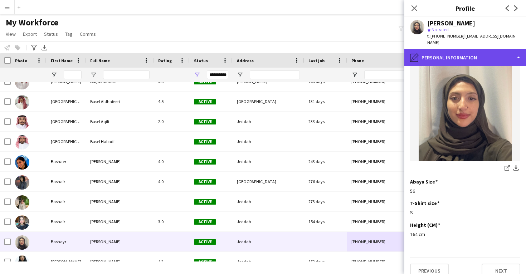
click at [459, 50] on div "pencil4 Personal Information" at bounding box center [466, 57] width 122 height 17
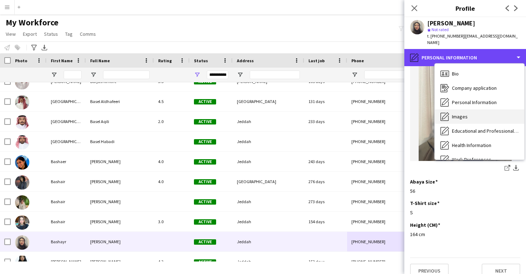
scroll to position [0, 0]
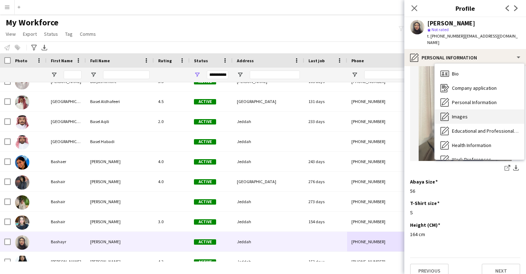
click at [466, 114] on span "Images" at bounding box center [460, 117] width 16 height 6
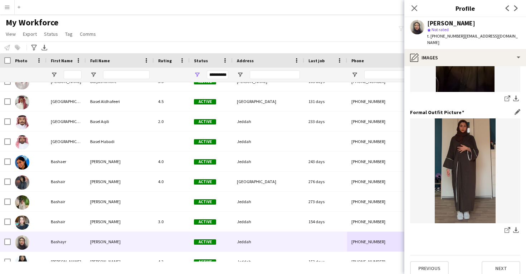
scroll to position [226, 0]
click at [509, 228] on icon "share-external-link-1" at bounding box center [508, 231] width 6 height 6
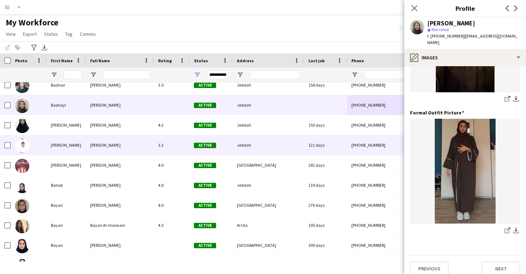
scroll to position [7516, 0]
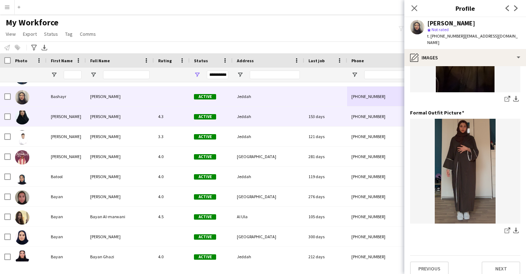
click at [241, 120] on div "Jeddah" at bounding box center [269, 117] width 72 height 20
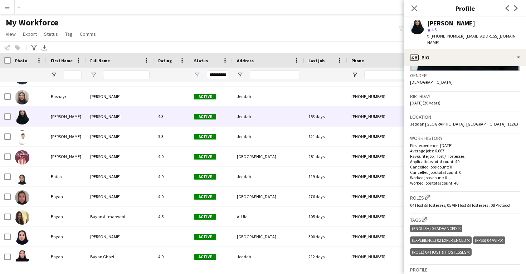
scroll to position [109, 0]
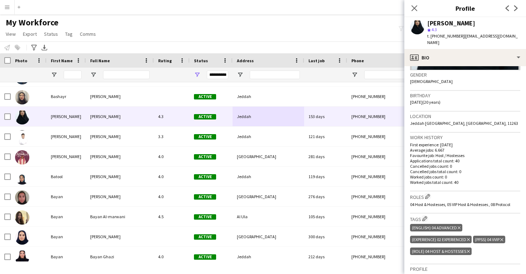
click at [464, 202] on span "04 Host & Hostesses, 05 VIP Host & Hostesses , 08 Protocol" at bounding box center [460, 204] width 100 height 5
click at [430, 194] on app-icon "Edit crew company roles" at bounding box center [427, 196] width 5 height 5
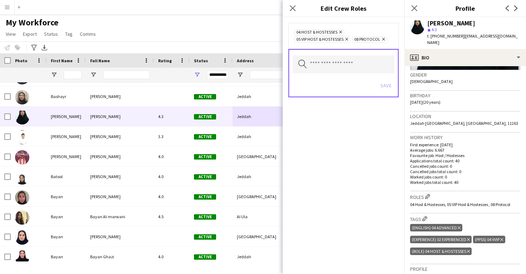
click at [481, 223] on div "(English) 04 Advanced Delete tag (Experience) 02 Experienced Delete tag (PPSS) …" at bounding box center [465, 240] width 110 height 35
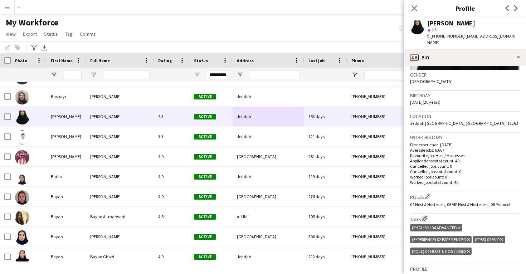
click at [425, 216] on app-icon "Edit crew company tags" at bounding box center [425, 218] width 5 height 5
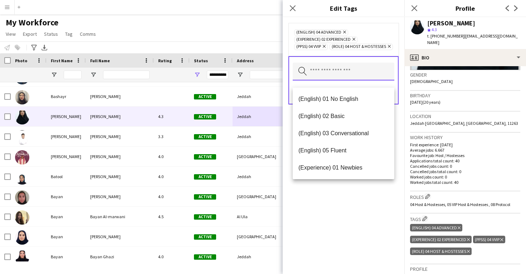
click at [315, 76] on input "text" at bounding box center [344, 72] width 102 height 18
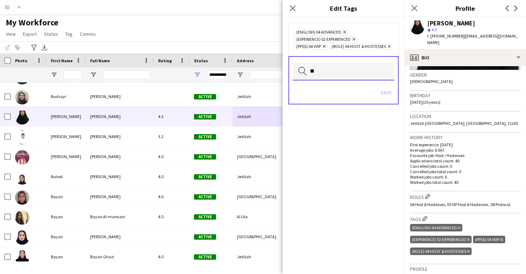
type input "*"
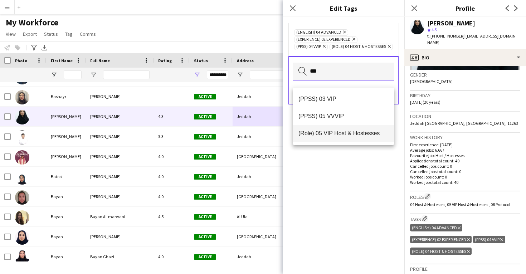
type input "***"
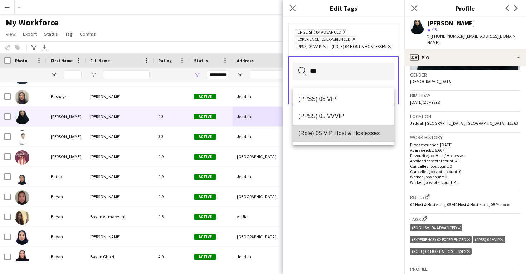
click at [341, 132] on span "(Role) 05 VIP Host & Hostesses" at bounding box center [344, 133] width 90 height 7
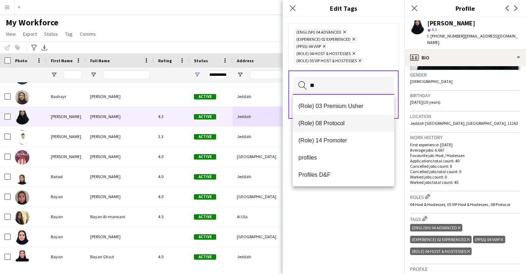
type input "**"
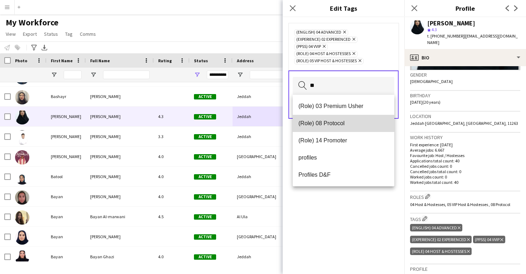
click at [333, 129] on mat-option "(Role) 08 Protocol" at bounding box center [344, 123] width 102 height 17
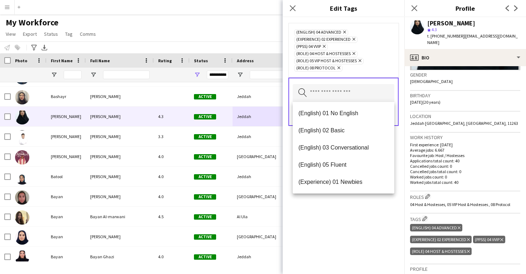
click at [340, 232] on div "(English) 04 Advanced Remove (Experience) 02 Experienced Remove (PPSS) 04 VVIP …" at bounding box center [344, 145] width 122 height 257
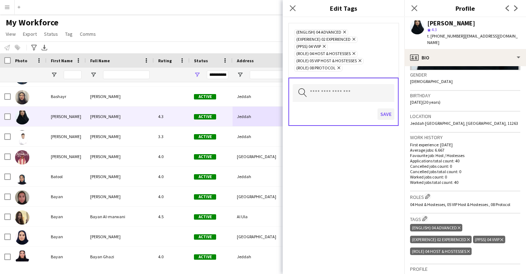
click at [389, 115] on button "Save" at bounding box center [386, 114] width 17 height 11
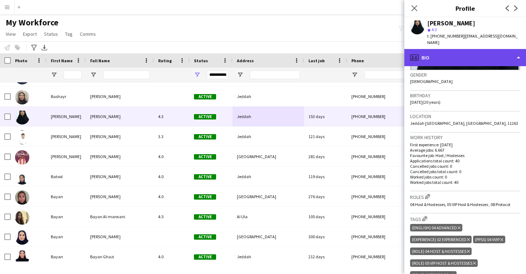
click at [436, 53] on div "profile Bio" at bounding box center [466, 57] width 122 height 17
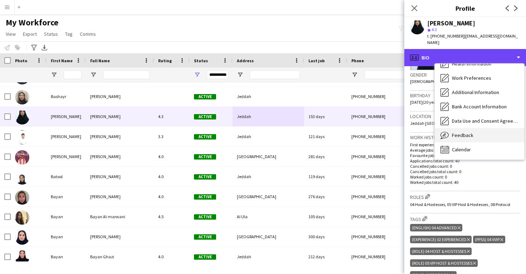
scroll to position [82, 0]
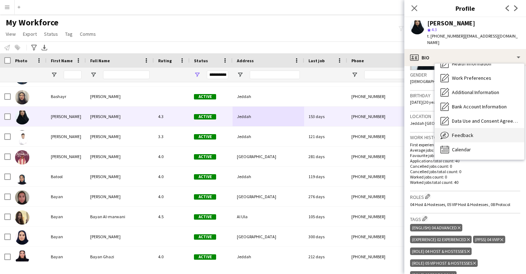
click at [468, 132] on span "Feedback" at bounding box center [462, 135] width 21 height 6
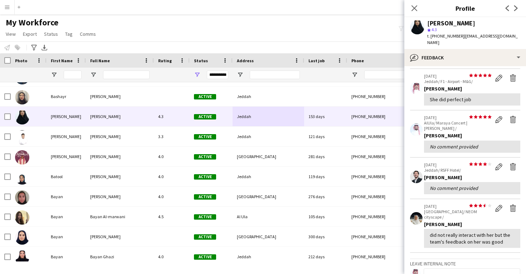
scroll to position [79, 0]
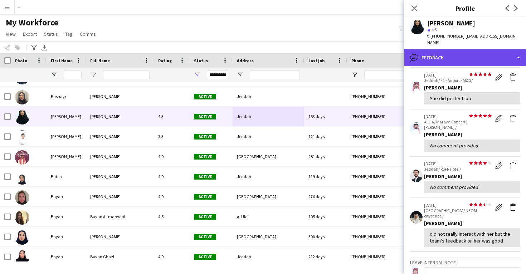
click at [456, 53] on div "bubble-pencil Feedback" at bounding box center [466, 57] width 122 height 17
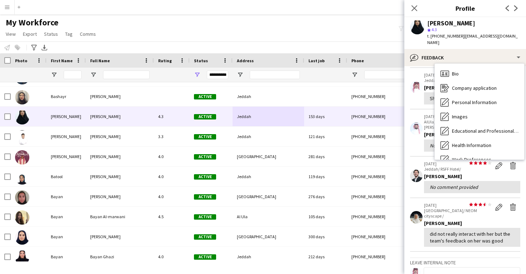
click at [474, 224] on div "Calendar Calendar" at bounding box center [480, 231] width 90 height 14
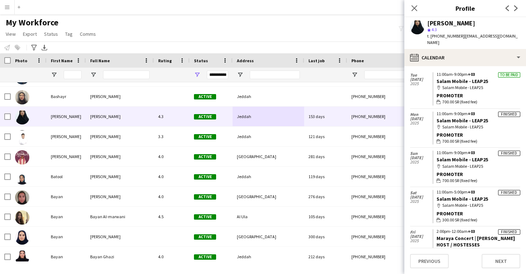
scroll to position [594, 0]
drag, startPoint x: 489, startPoint y: 109, endPoint x: 437, endPoint y: 113, distance: 52.0
click at [437, 113] on app-crew-calendar-job-card "Finished 11:00am-9:00pm +03 Salam Mobile - LEAP25 map-marker Salam Mobile - LEA…" at bounding box center [477, 128] width 88 height 33
copy link "Salam Mobile - LEAP25"
click at [459, 118] on link "Salam Mobile - LEAP25" at bounding box center [463, 121] width 52 height 6
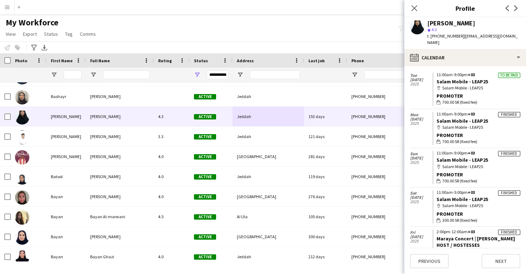
drag, startPoint x: 491, startPoint y: 149, endPoint x: 434, endPoint y: 149, distance: 56.9
click at [434, 151] on app-crew-calendar-job-card "Finished 11:00am-9:00pm +03 Salam Mobile - LEAP25 map-marker Salam Mobile - LEA…" at bounding box center [477, 167] width 88 height 33
copy link "Salam Mobile - LEAP25"
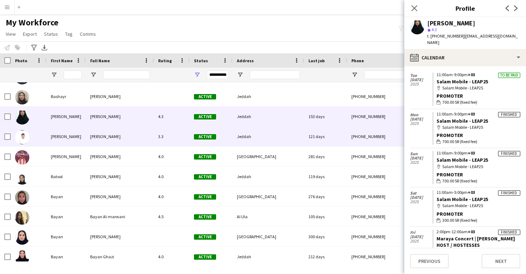
click at [257, 143] on div "Jeddah" at bounding box center [269, 137] width 72 height 20
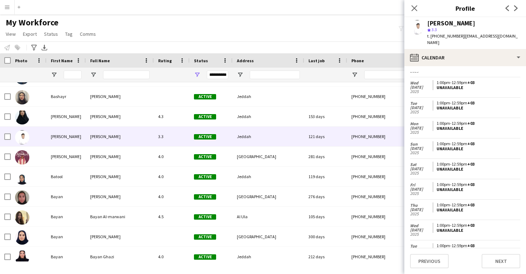
scroll to position [178, 0]
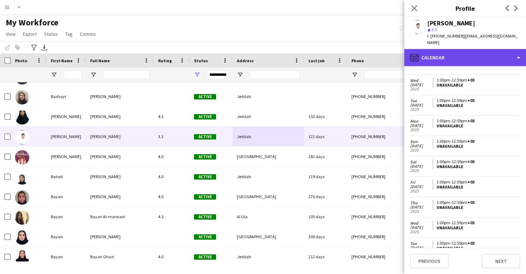
click at [439, 55] on div "calendar-full Calendar" at bounding box center [466, 57] width 122 height 17
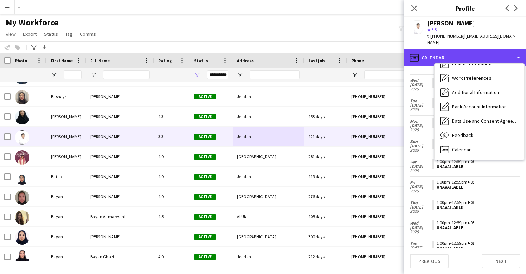
scroll to position [82, 0]
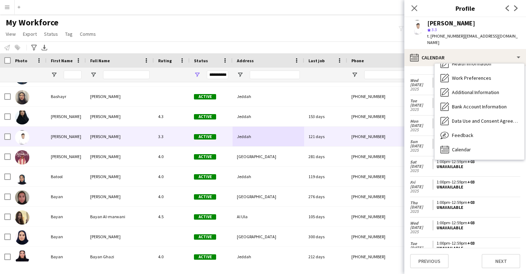
click at [461, 132] on span "Feedback" at bounding box center [462, 135] width 21 height 6
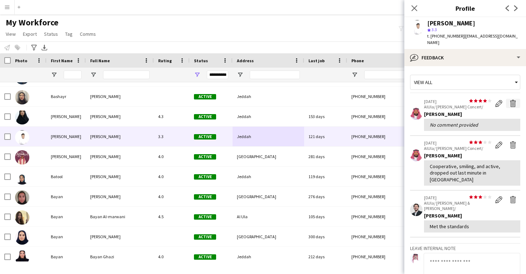
click at [511, 100] on app-icon "Delete feedback" at bounding box center [513, 103] width 7 height 7
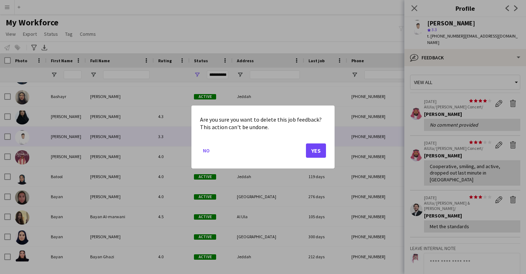
click at [310, 151] on button "Yes" at bounding box center [316, 151] width 20 height 14
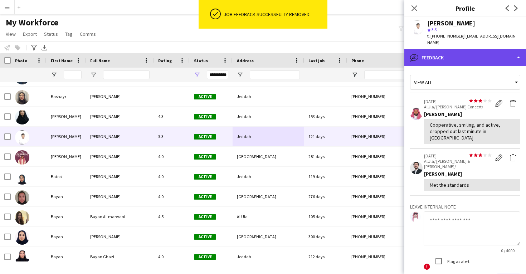
click at [432, 57] on div "bubble-pencil Feedback" at bounding box center [466, 57] width 122 height 17
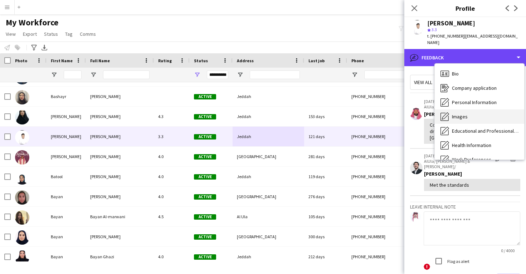
scroll to position [0, 0]
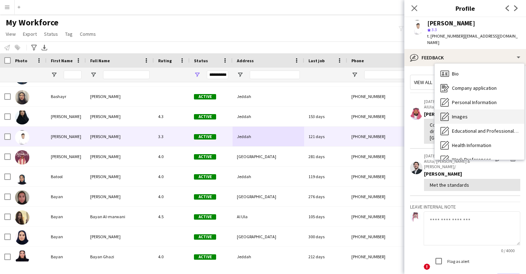
click at [458, 114] on div "Images Images" at bounding box center [480, 117] width 90 height 14
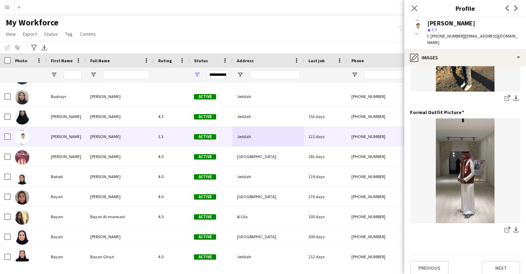
scroll to position [126, 0]
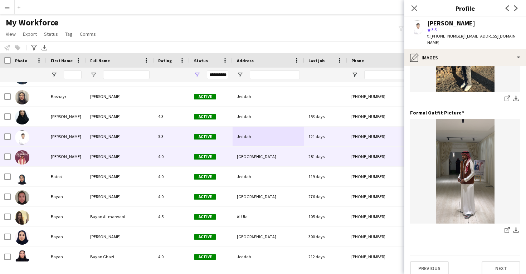
click at [292, 151] on div "Riyadh" at bounding box center [269, 157] width 72 height 20
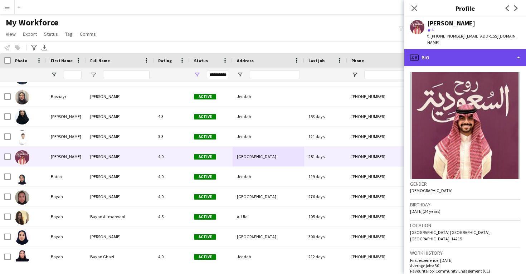
click at [454, 50] on div "profile Bio" at bounding box center [466, 57] width 122 height 17
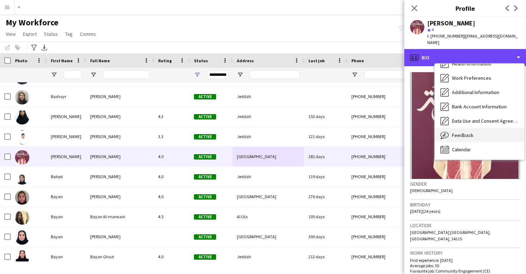
scroll to position [82, 0]
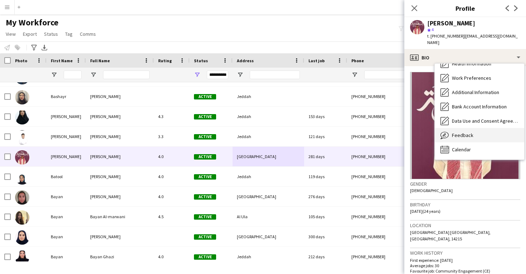
click at [462, 132] on span "Feedback" at bounding box center [462, 135] width 21 height 6
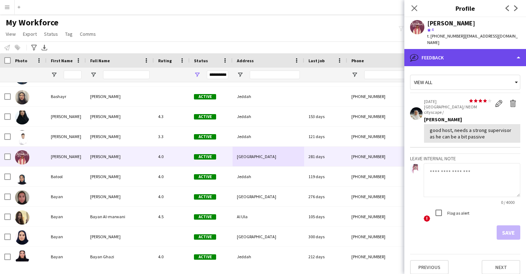
click at [460, 53] on div "bubble-pencil Feedback" at bounding box center [466, 57] width 122 height 17
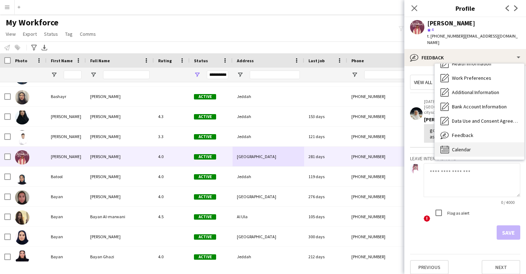
click at [471, 146] on span "Calendar" at bounding box center [461, 149] width 19 height 6
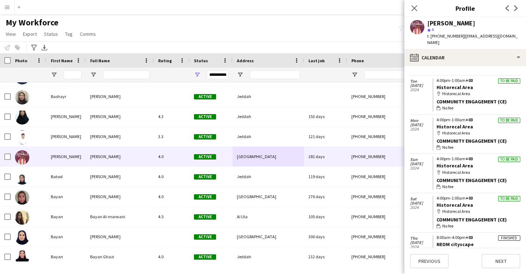
scroll to position [1104, 0]
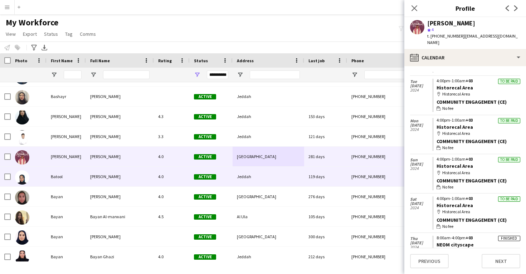
click at [284, 177] on div "Jeddah" at bounding box center [269, 177] width 72 height 20
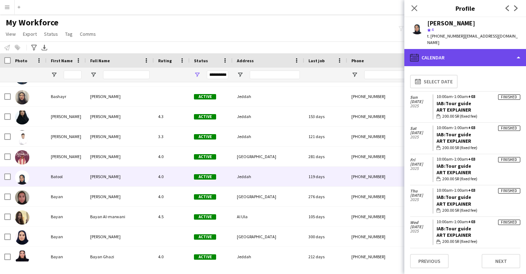
click at [463, 49] on div "calendar-full Calendar" at bounding box center [466, 57] width 122 height 17
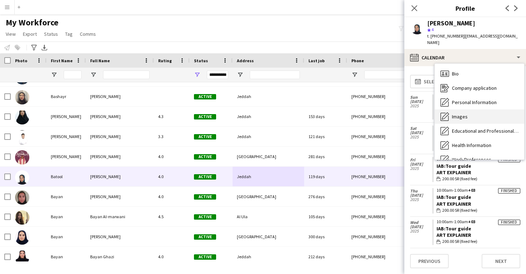
click at [469, 112] on div "Images Images" at bounding box center [480, 117] width 90 height 14
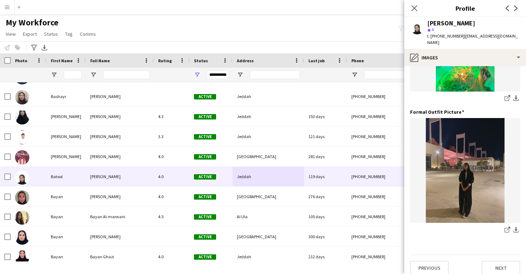
scroll to position [226, 0]
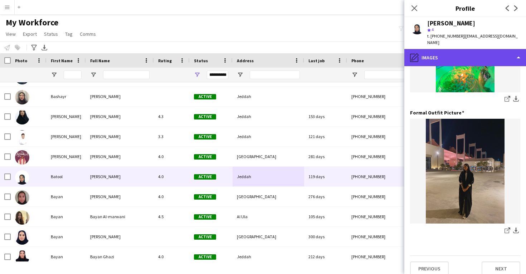
click at [463, 50] on div "pencil4 Images" at bounding box center [466, 57] width 122 height 17
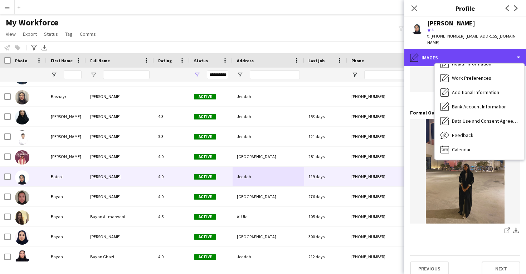
scroll to position [82, 0]
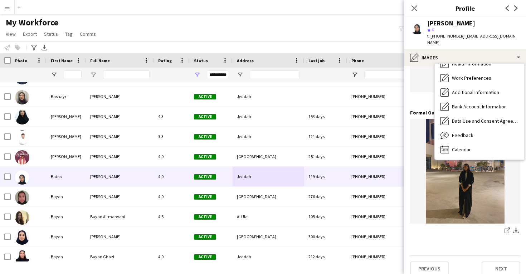
click at [469, 132] on span "Feedback" at bounding box center [462, 135] width 21 height 6
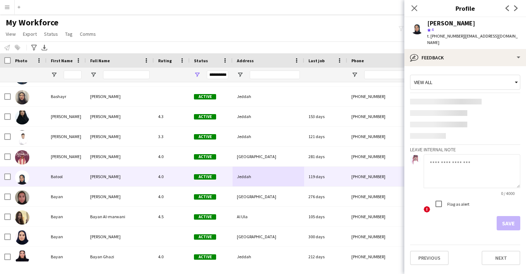
scroll to position [0, 0]
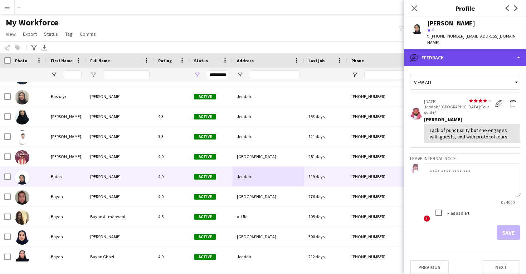
click at [454, 50] on div "bubble-pencil Feedback" at bounding box center [466, 57] width 122 height 17
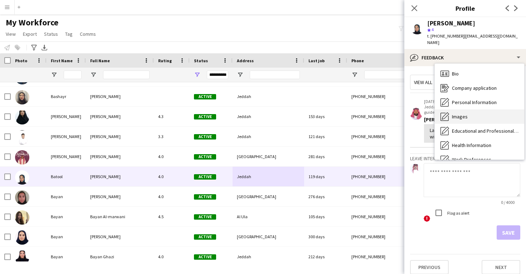
click at [460, 114] on span "Images" at bounding box center [460, 117] width 16 height 6
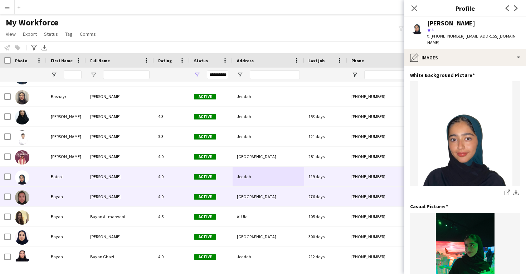
click at [318, 189] on div "276 days" at bounding box center [325, 197] width 43 height 20
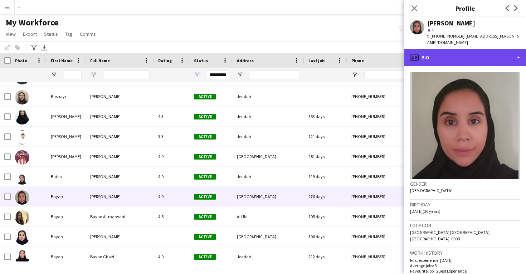
click at [466, 55] on div "profile Bio" at bounding box center [466, 57] width 122 height 17
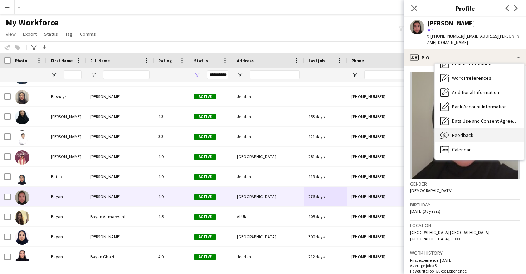
scroll to position [82, 0]
click at [472, 132] on span "Feedback" at bounding box center [462, 135] width 21 height 6
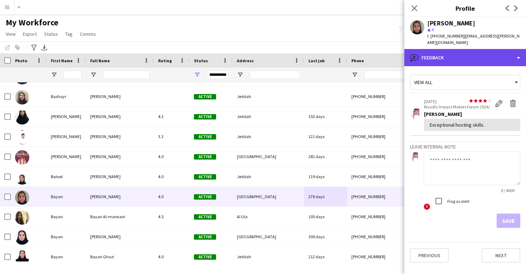
click at [455, 49] on div "bubble-pencil Feedback" at bounding box center [466, 57] width 122 height 17
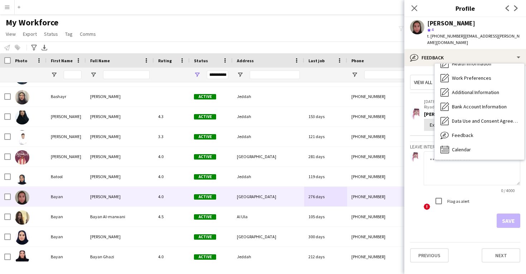
click at [420, 130] on div "View all star star star star star star star star star star 24-08-2025 Riyadh/ I…" at bounding box center [465, 150] width 110 height 156
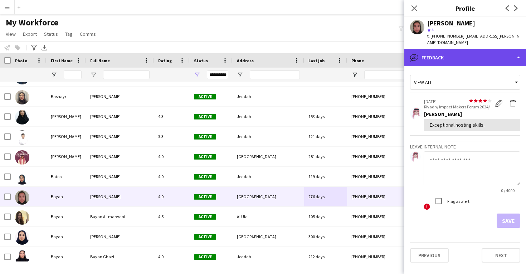
click at [469, 52] on div "bubble-pencil Feedback" at bounding box center [466, 57] width 122 height 17
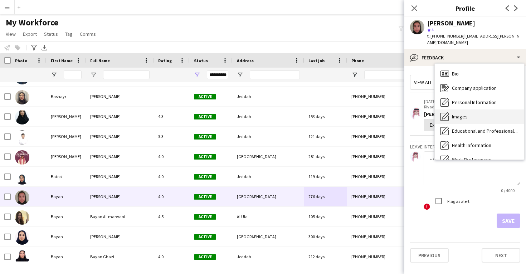
scroll to position [0, 0]
click at [470, 110] on div "Images Images" at bounding box center [480, 117] width 90 height 14
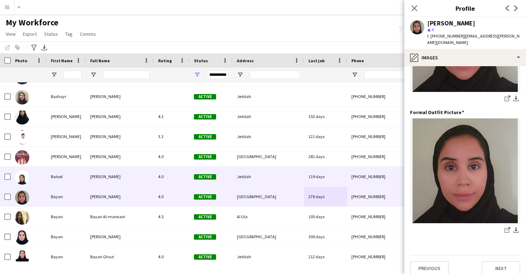
scroll to position [226, 0]
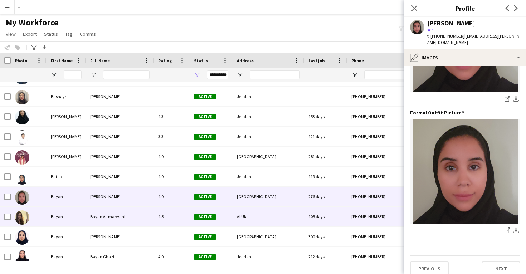
click at [334, 215] on div "105 days" at bounding box center [325, 217] width 43 height 20
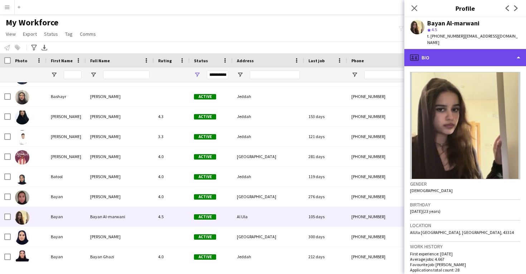
click at [467, 50] on div "profile Bio" at bounding box center [466, 57] width 122 height 17
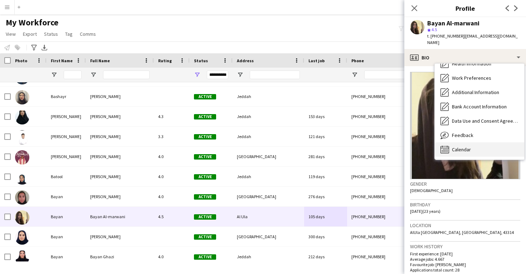
scroll to position [82, 0]
click at [469, 143] on div "Calendar Calendar" at bounding box center [480, 150] width 90 height 14
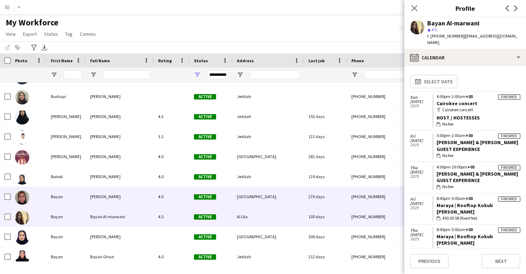
click at [339, 193] on div "276 days" at bounding box center [325, 197] width 43 height 20
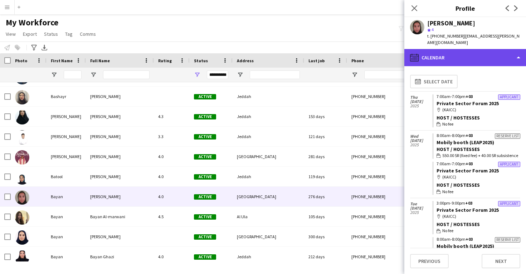
click at [469, 51] on div "calendar-full Calendar" at bounding box center [466, 57] width 122 height 17
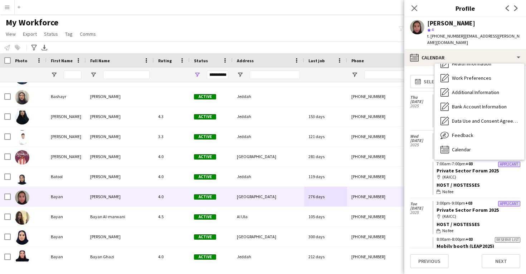
click at [422, 215] on div "Tue 11 Feb 2025" at bounding box center [421, 231] width 22 height 67
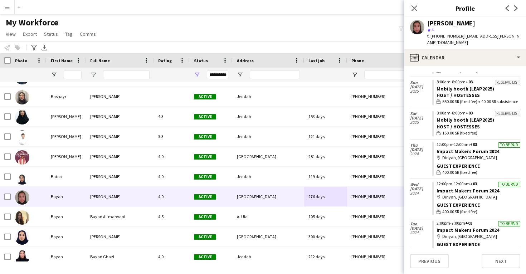
scroll to position [220, 0]
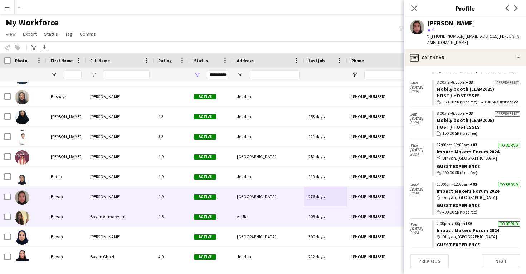
click at [337, 216] on div "105 days" at bounding box center [325, 217] width 43 height 20
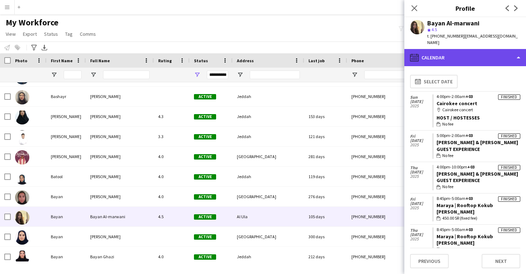
click at [453, 54] on div "calendar-full Calendar" at bounding box center [466, 57] width 122 height 17
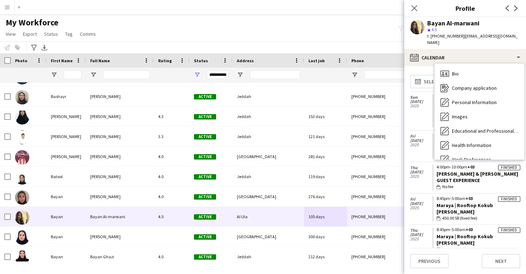
click at [418, 146] on div "Fri 25 Apr 2025" at bounding box center [421, 146] width 22 height 31
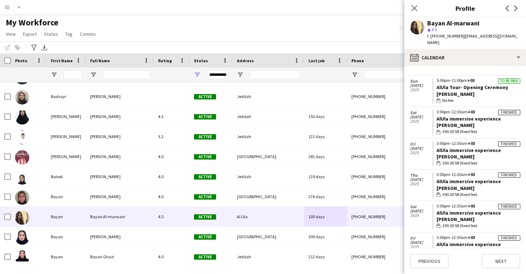
scroll to position [227, 0]
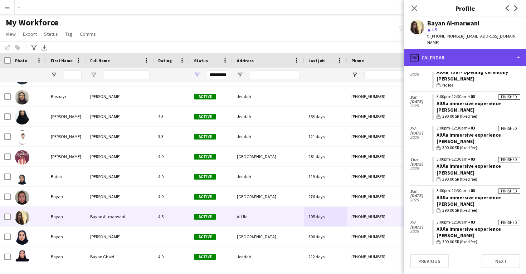
click at [467, 52] on div "calendar-full Calendar" at bounding box center [466, 57] width 122 height 17
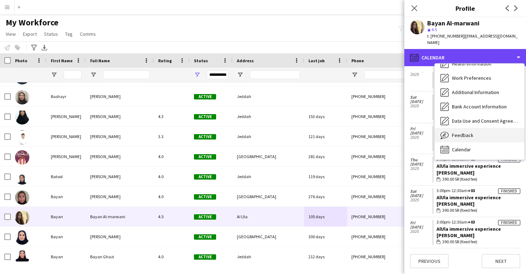
scroll to position [82, 0]
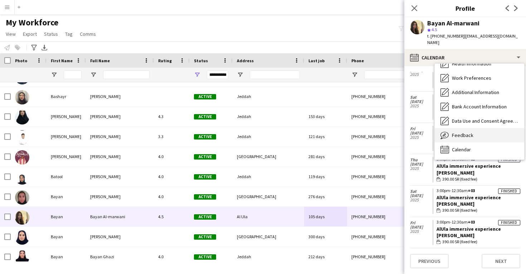
click at [479, 129] on div "Feedback Feedback" at bounding box center [480, 135] width 90 height 14
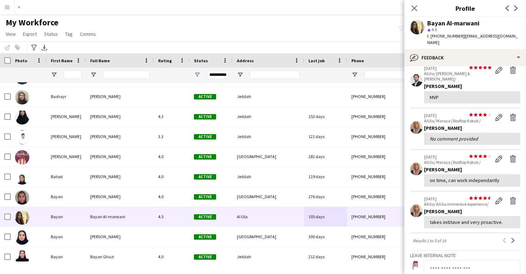
scroll to position [88, 0]
click at [513, 155] on app-icon "Delete feedback" at bounding box center [513, 158] width 7 height 7
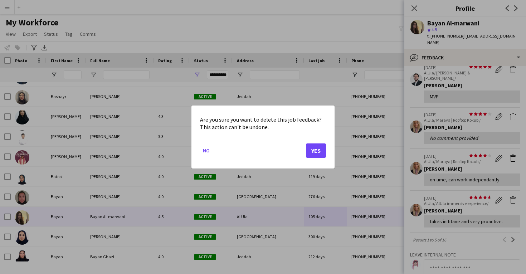
click at [316, 151] on button "Yes" at bounding box center [316, 151] width 20 height 14
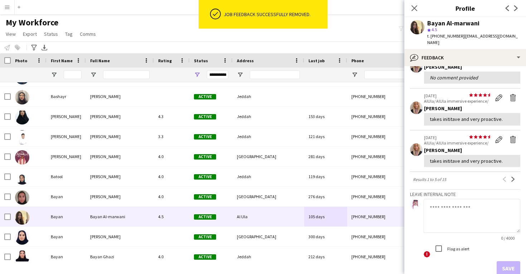
scroll to position [155, 0]
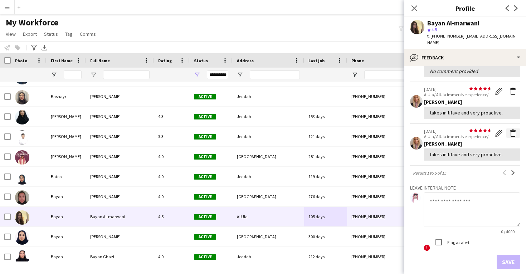
click at [511, 130] on app-icon "Delete feedback" at bounding box center [513, 133] width 7 height 7
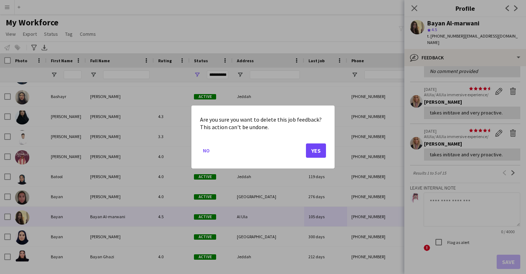
click at [315, 149] on button "Yes" at bounding box center [316, 151] width 20 height 14
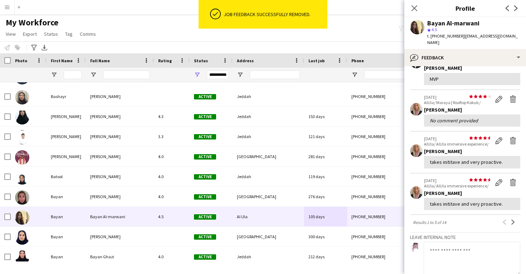
scroll to position [106, 0]
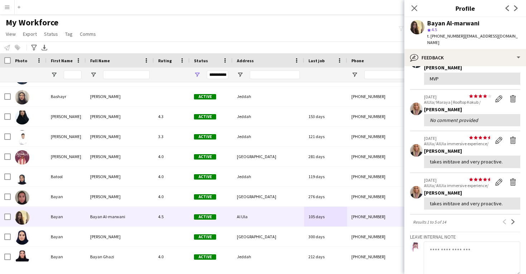
drag, startPoint x: 442, startPoint y: 73, endPoint x: 430, endPoint y: 72, distance: 11.8
click at [430, 73] on div "MVP" at bounding box center [472, 79] width 96 height 12
copy div "MVP"
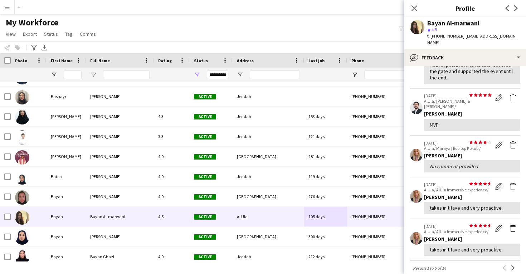
scroll to position [60, 0]
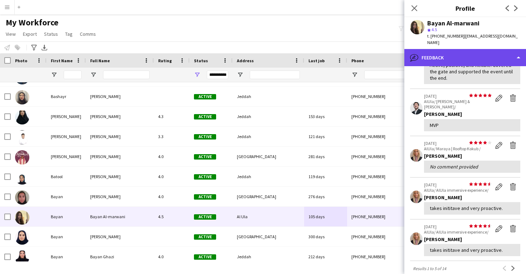
click at [464, 53] on div "bubble-pencil Feedback" at bounding box center [466, 57] width 122 height 17
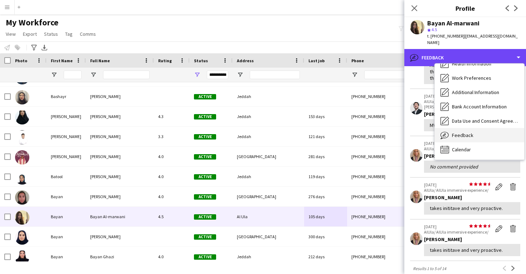
scroll to position [0, 0]
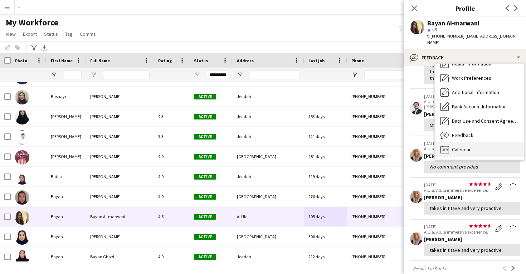
click at [460, 146] on span "Calendar" at bounding box center [461, 149] width 19 height 6
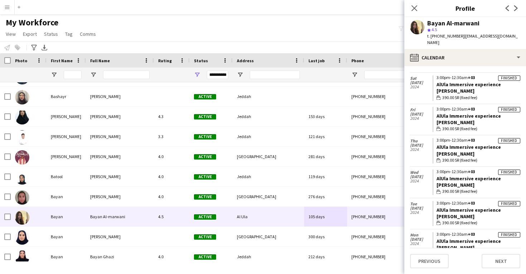
scroll to position [717, 0]
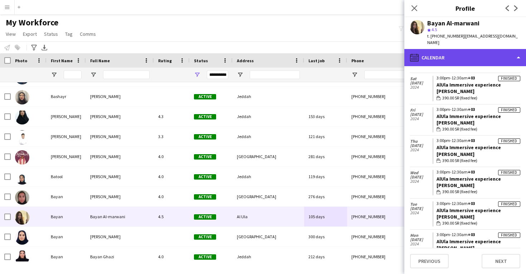
click at [453, 49] on div "calendar-full Calendar" at bounding box center [466, 57] width 122 height 17
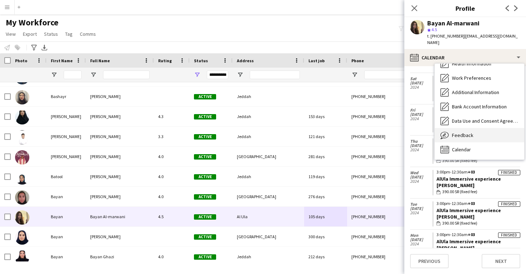
click at [456, 128] on div "Feedback Feedback" at bounding box center [480, 135] width 90 height 14
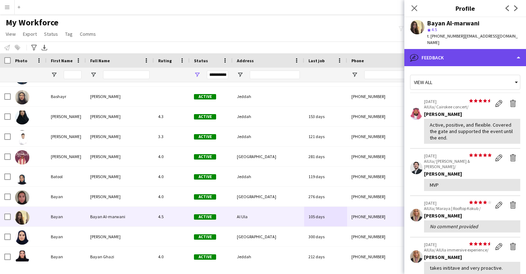
click at [458, 54] on div "bubble-pencil Feedback" at bounding box center [466, 57] width 122 height 17
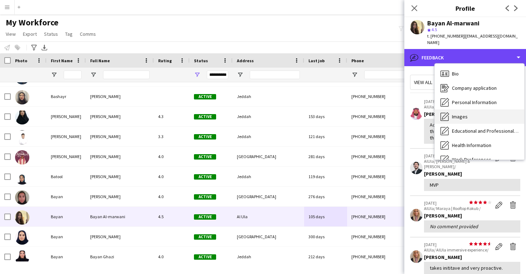
scroll to position [0, 0]
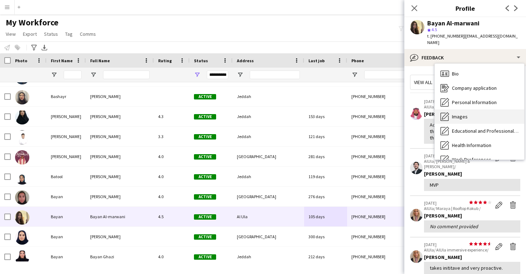
click at [462, 114] on span "Images" at bounding box center [460, 117] width 16 height 6
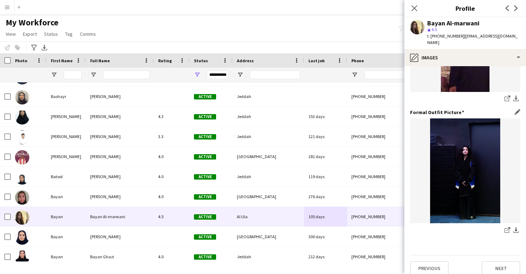
scroll to position [226, 0]
click at [507, 97] on icon at bounding box center [507, 99] width 5 height 5
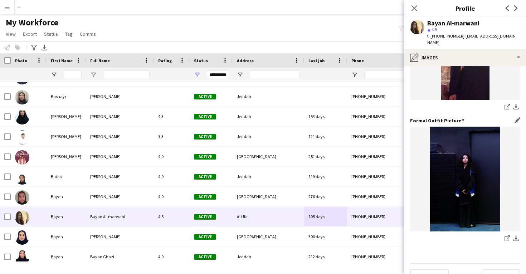
scroll to position [216, 0]
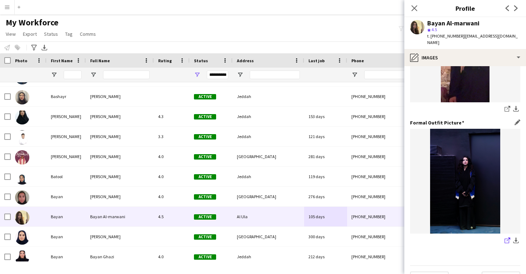
click at [508, 238] on icon "share-external-link-1" at bounding box center [508, 241] width 6 height 6
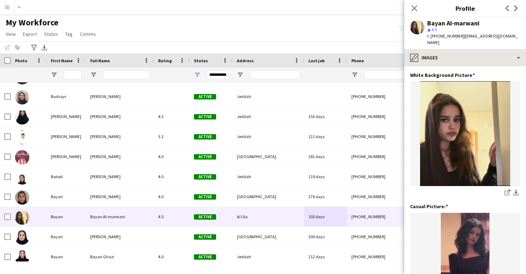
scroll to position [0, 0]
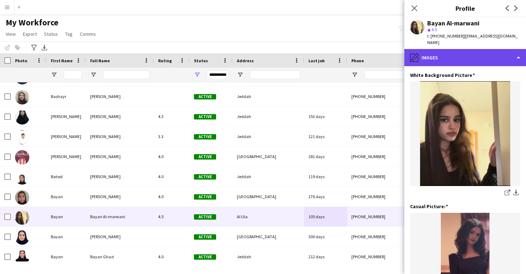
click at [442, 49] on div "pencil4 Images" at bounding box center [466, 57] width 122 height 17
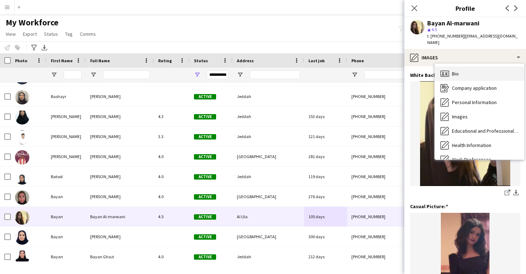
click at [452, 67] on div "Bio Bio" at bounding box center [480, 74] width 90 height 14
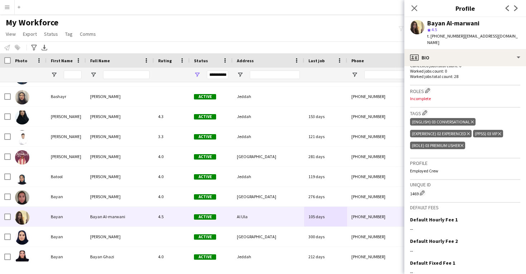
scroll to position [222, 0]
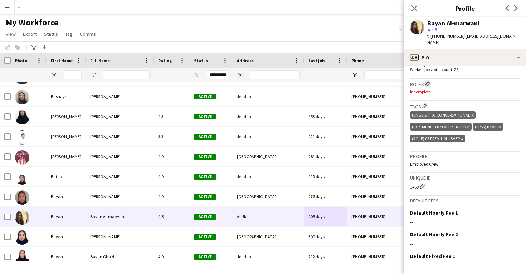
click at [429, 81] on app-icon "Edit crew company roles" at bounding box center [427, 83] width 5 height 5
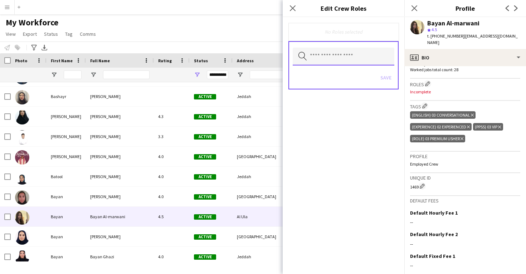
click at [333, 59] on input "text" at bounding box center [344, 57] width 102 height 18
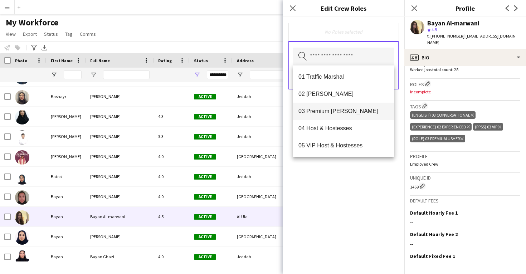
click at [334, 115] on span "03 Premium Usher" at bounding box center [344, 111] width 90 height 7
click at [344, 172] on div "03 Premium Usher Remove Search by role type Save" at bounding box center [344, 145] width 122 height 257
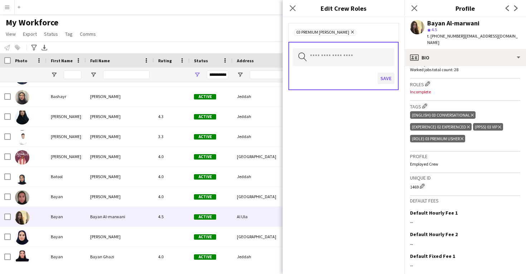
click at [387, 79] on button "Save" at bounding box center [386, 78] width 17 height 11
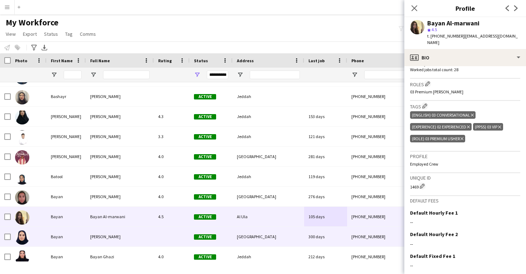
click at [216, 237] on span "Active" at bounding box center [205, 237] width 22 height 5
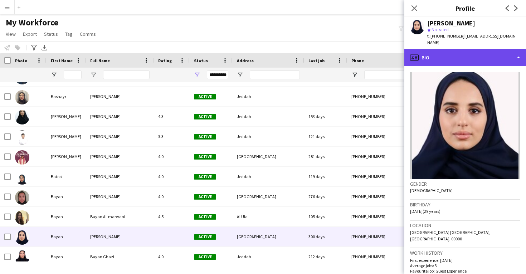
click at [447, 54] on div "profile Bio" at bounding box center [466, 57] width 122 height 17
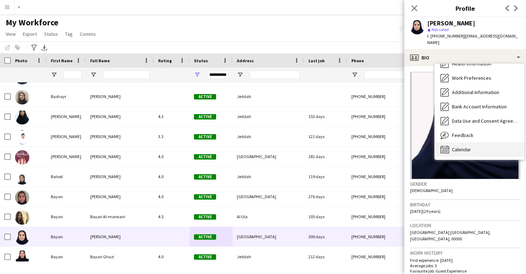
scroll to position [82, 0]
click at [473, 143] on div "Calendar Calendar" at bounding box center [480, 150] width 90 height 14
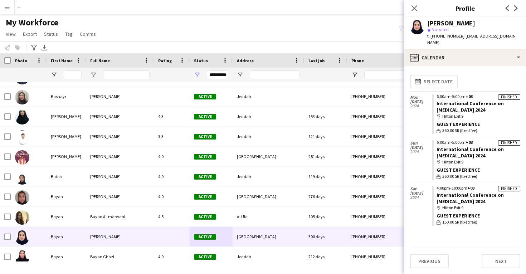
drag, startPoint x: 496, startPoint y: 103, endPoint x: 436, endPoint y: 98, distance: 60.4
click at [436, 98] on app-crew-calendar-job-card "Finished 6:00am-5:00pm +03 International Conference on Conjoined Twins 2024 map…" at bounding box center [477, 115] width 88 height 40
copy link "International Conference on Conjoined Twins 2024"
click at [434, 22] on div "Bayan Alshehri" at bounding box center [452, 23] width 48 height 6
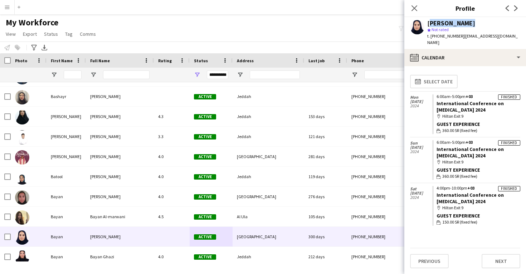
click at [434, 22] on div "Bayan Alshehri" at bounding box center [452, 23] width 48 height 6
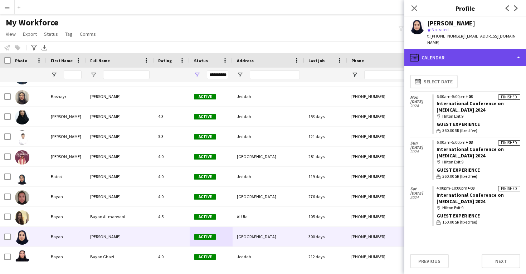
click at [434, 57] on div "calendar-full Calendar" at bounding box center [466, 57] width 122 height 17
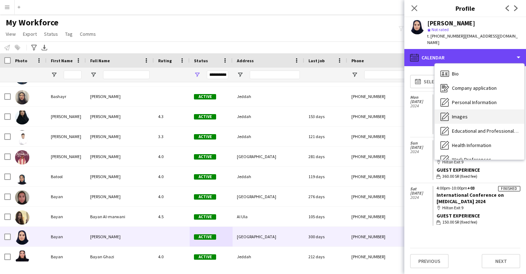
scroll to position [0, 0]
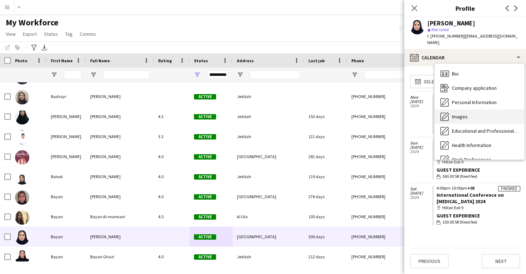
click at [467, 114] on span "Images" at bounding box center [460, 117] width 16 height 6
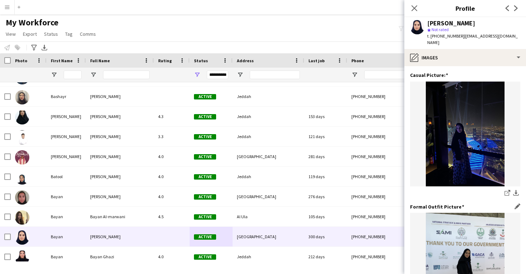
scroll to position [131, 0]
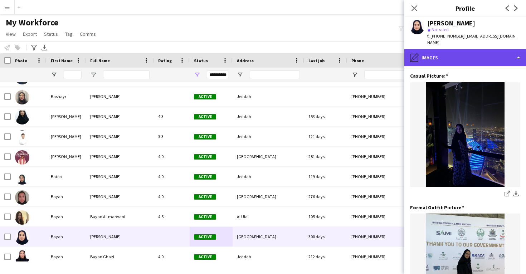
click at [463, 56] on div "pencil4 Images" at bounding box center [466, 57] width 122 height 17
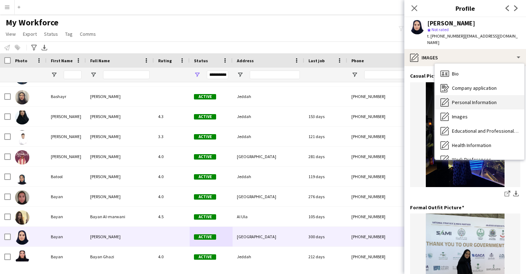
click at [465, 99] on span "Personal Information" at bounding box center [474, 102] width 45 height 6
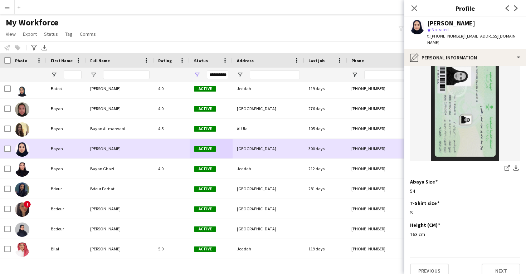
scroll to position [0, 0]
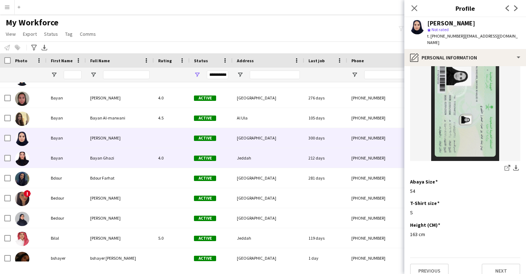
click at [124, 150] on div "Bayan Ghazi" at bounding box center [120, 158] width 68 height 20
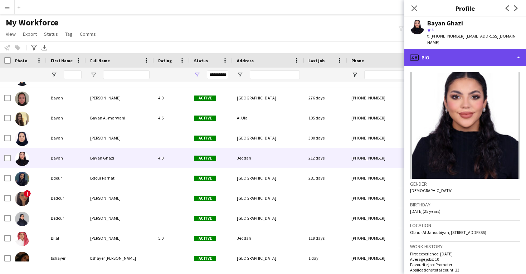
click at [463, 50] on div "profile Bio" at bounding box center [466, 57] width 122 height 17
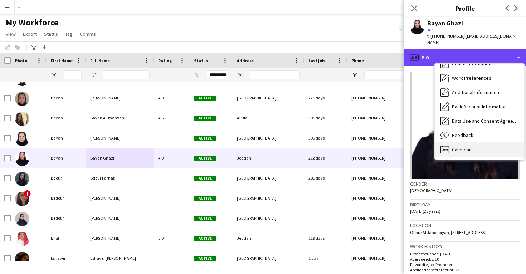
scroll to position [82, 0]
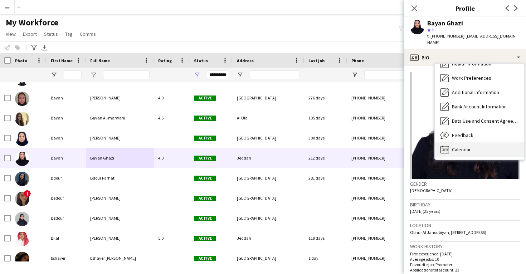
click at [461, 143] on div "Calendar Calendar" at bounding box center [480, 150] width 90 height 14
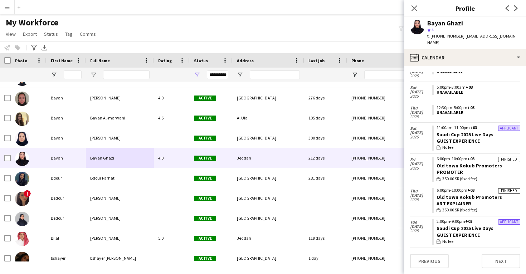
scroll to position [92, 0]
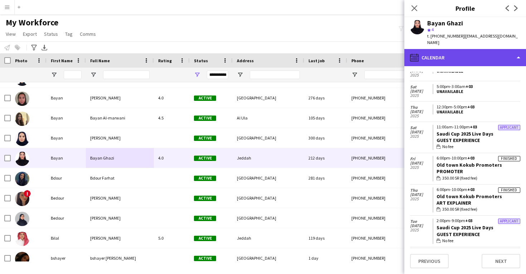
click at [459, 49] on div "calendar-full Calendar" at bounding box center [466, 57] width 122 height 17
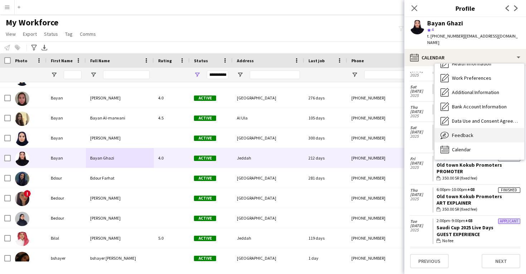
click at [466, 132] on span "Feedback" at bounding box center [462, 135] width 21 height 6
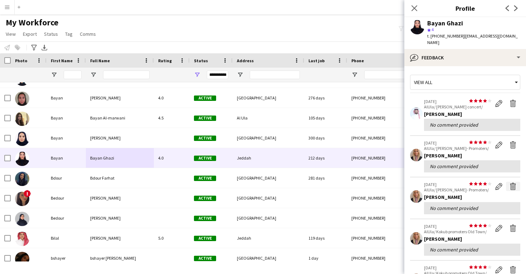
click at [512, 183] on app-icon "Delete feedback" at bounding box center [513, 186] width 7 height 7
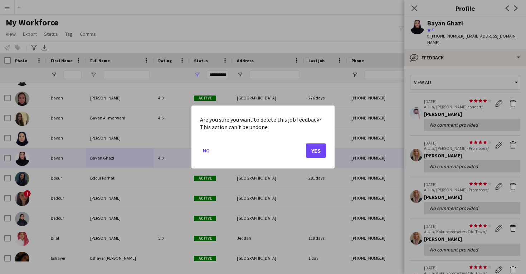
click at [317, 151] on button "Yes" at bounding box center [316, 151] width 20 height 14
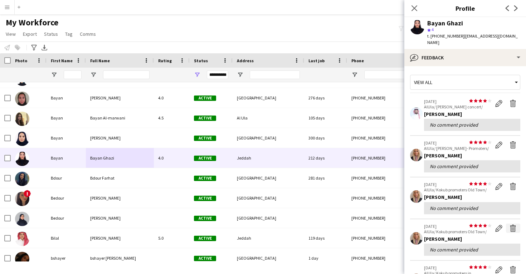
click at [513, 225] on app-icon "Delete feedback" at bounding box center [513, 228] width 7 height 7
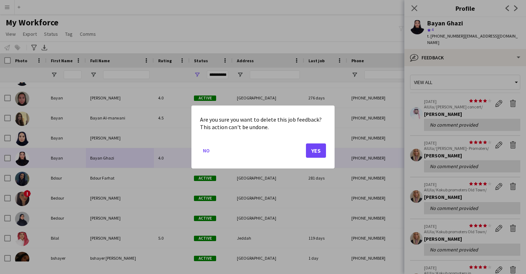
click at [315, 152] on button "Yes" at bounding box center [316, 151] width 20 height 14
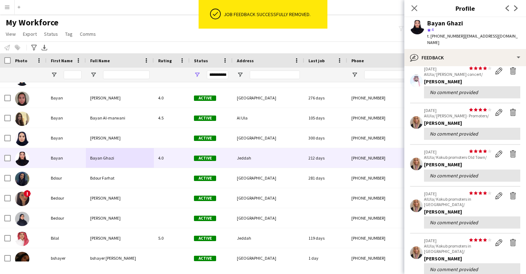
scroll to position [40, 0]
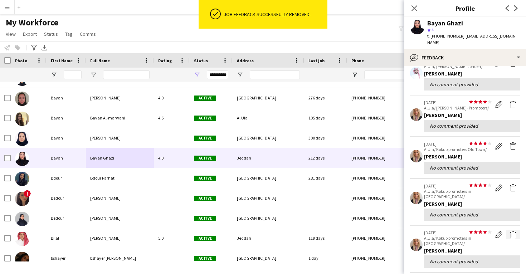
click at [512, 231] on app-icon "Delete feedback" at bounding box center [513, 234] width 7 height 7
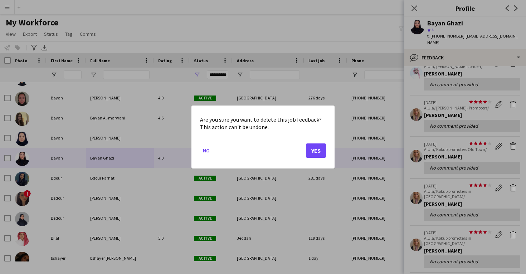
click at [317, 155] on button "Yes" at bounding box center [316, 151] width 20 height 14
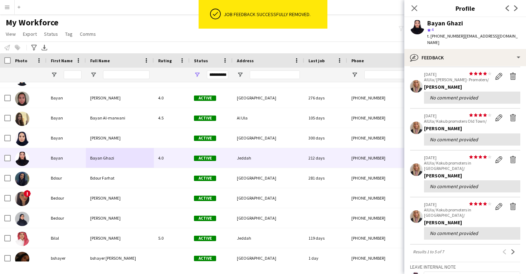
scroll to position [71, 0]
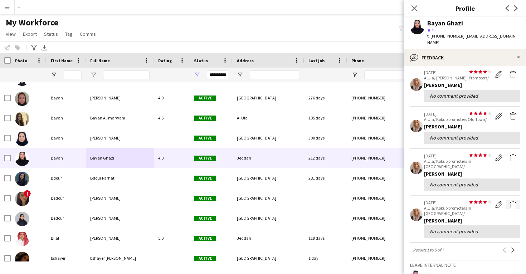
click at [514, 201] on app-icon "Delete feedback" at bounding box center [513, 204] width 7 height 7
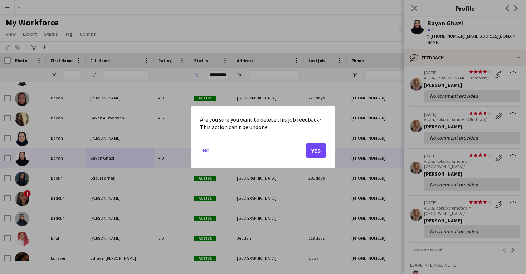
click at [319, 155] on button "Yes" at bounding box center [316, 151] width 20 height 14
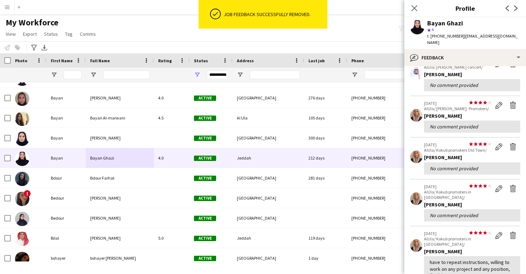
scroll to position [59, 0]
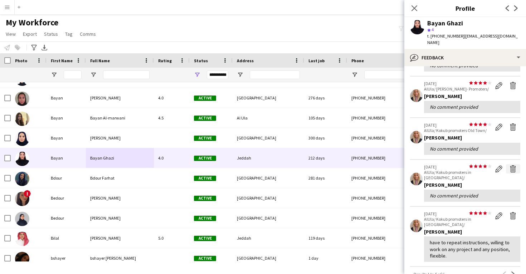
click at [512, 165] on app-icon "Delete feedback" at bounding box center [513, 168] width 7 height 7
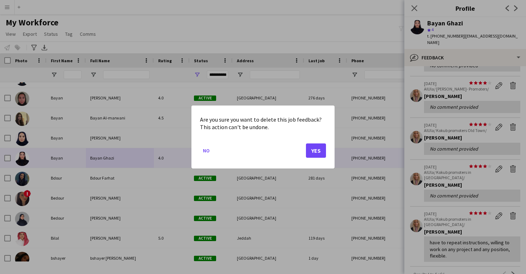
click at [317, 149] on button "Yes" at bounding box center [316, 151] width 20 height 14
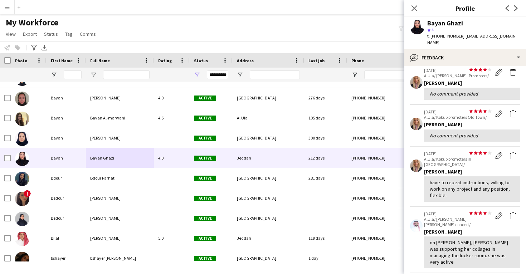
scroll to position [69, 0]
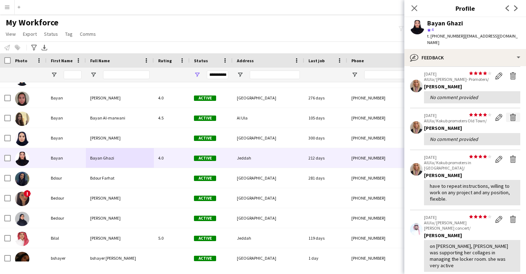
click at [514, 114] on app-icon "Delete feedback" at bounding box center [513, 117] width 7 height 7
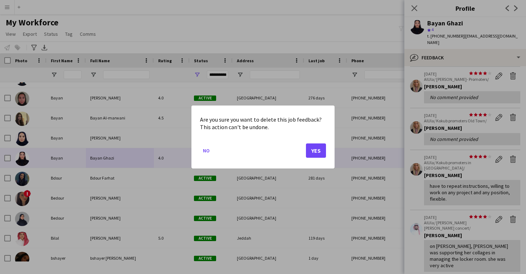
click at [318, 151] on button "Yes" at bounding box center [316, 151] width 20 height 14
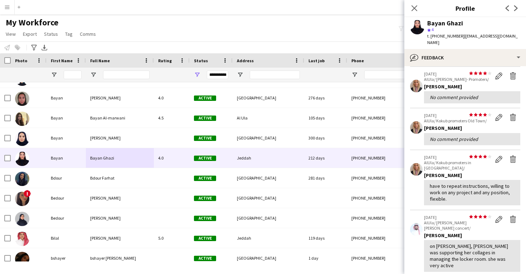
scroll to position [0, 0]
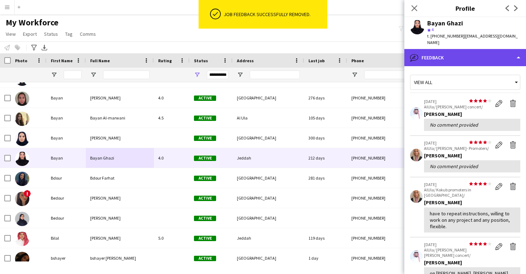
click at [455, 54] on div "bubble-pencil Feedback" at bounding box center [466, 57] width 122 height 17
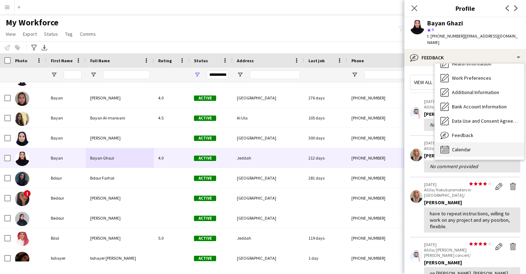
click at [464, 143] on div "Calendar Calendar" at bounding box center [480, 150] width 90 height 14
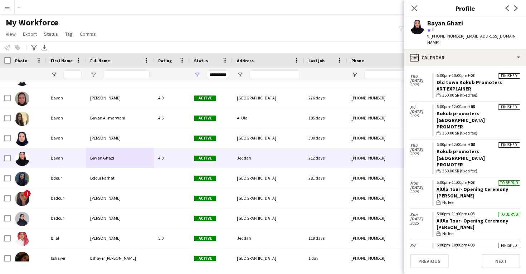
scroll to position [363, 0]
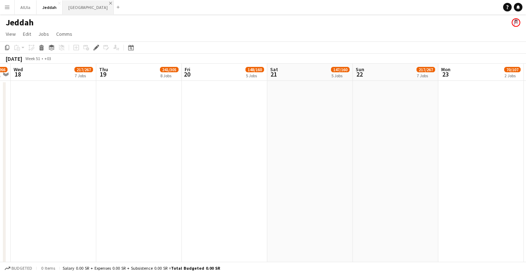
click at [109, 3] on app-icon "Close" at bounding box center [110, 3] width 3 height 3
click at [58, 4] on app-icon "Close" at bounding box center [59, 3] width 3 height 3
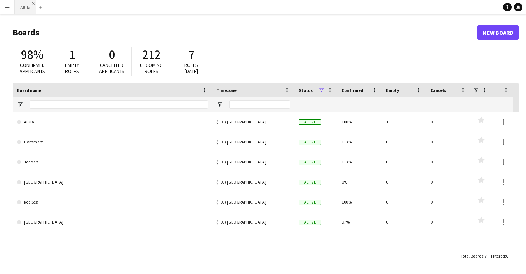
click at [33, 4] on app-icon "Close" at bounding box center [33, 3] width 3 height 3
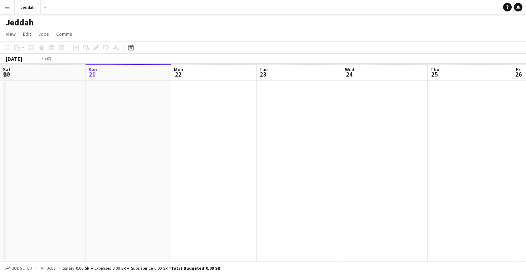
scroll to position [0, 246]
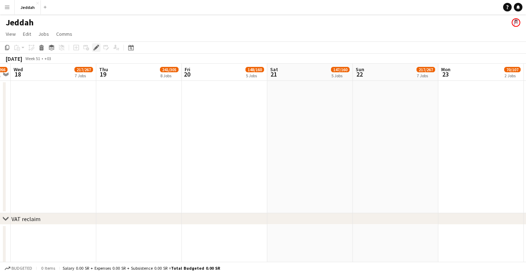
click at [95, 48] on icon at bounding box center [96, 48] width 4 height 4
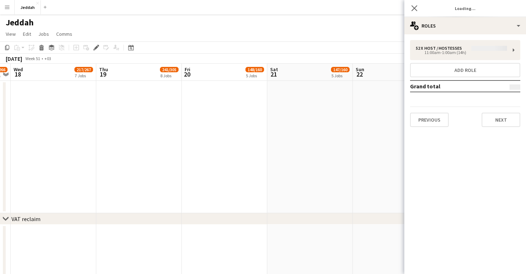
drag, startPoint x: 506, startPoint y: 127, endPoint x: 496, endPoint y: 119, distance: 12.8
click at [506, 127] on button "Next" at bounding box center [501, 120] width 39 height 14
click at [504, 274] on mat-expansion-panel "map-marker Location" at bounding box center [466, 274] width 122 height 0
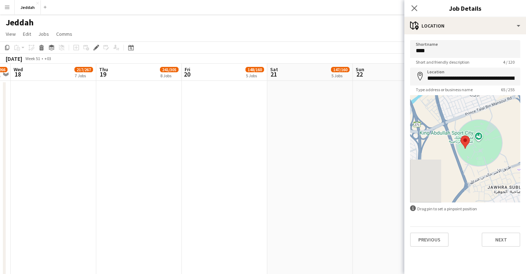
click at [491, 242] on button "Next" at bounding box center [501, 240] width 39 height 14
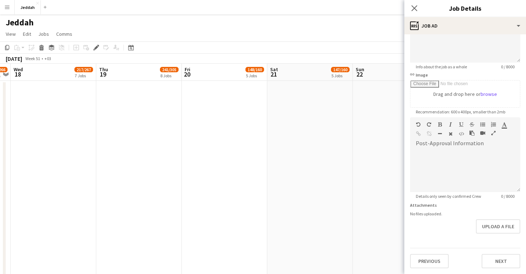
scroll to position [80, 0]
click at [493, 265] on button "Next" at bounding box center [501, 261] width 39 height 14
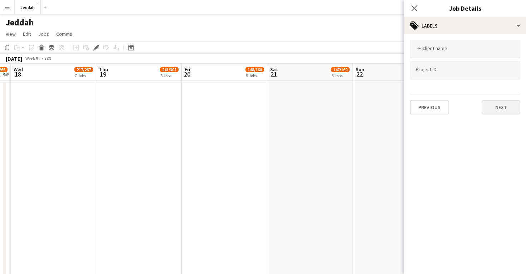
click at [497, 113] on button "Next" at bounding box center [501, 107] width 39 height 14
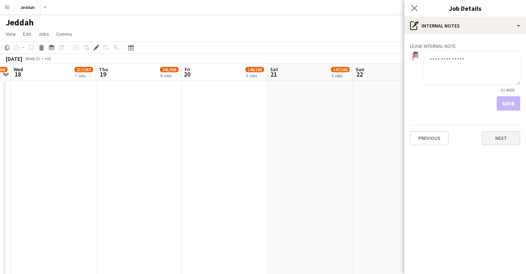
click at [500, 144] on button "Next" at bounding box center [501, 138] width 39 height 14
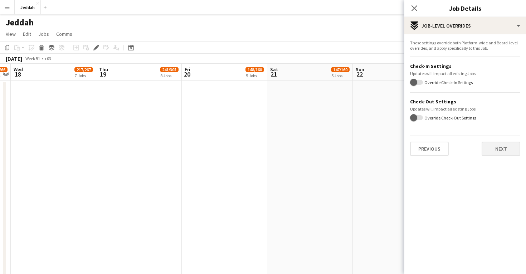
click at [499, 149] on button "Next" at bounding box center [501, 149] width 39 height 14
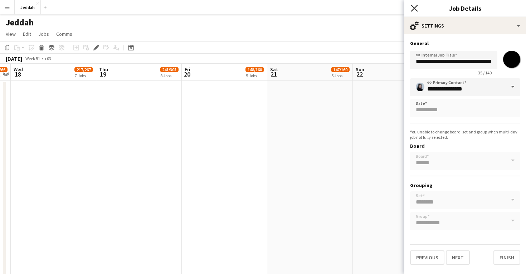
click at [417, 11] on icon at bounding box center [414, 8] width 7 height 7
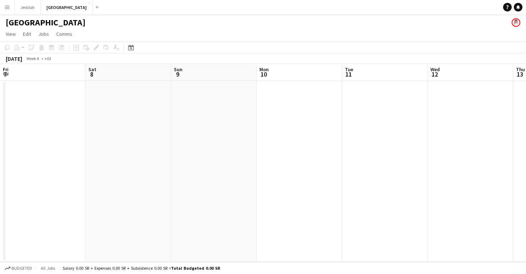
scroll to position [0, 246]
